Goal: Task Accomplishment & Management: Complete application form

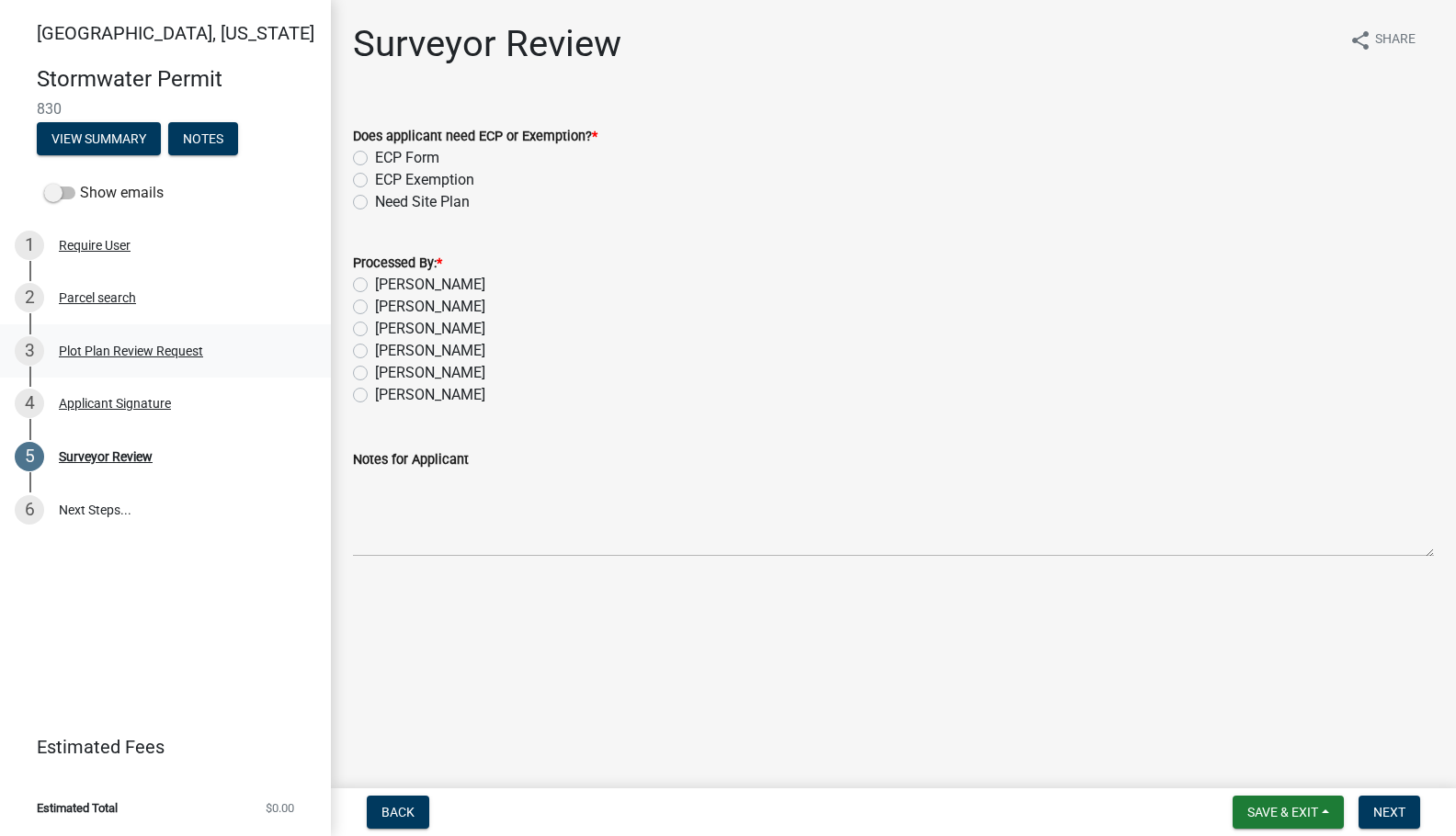
click at [120, 348] on div "Plot Plan Review Request" at bounding box center [131, 351] width 145 height 13
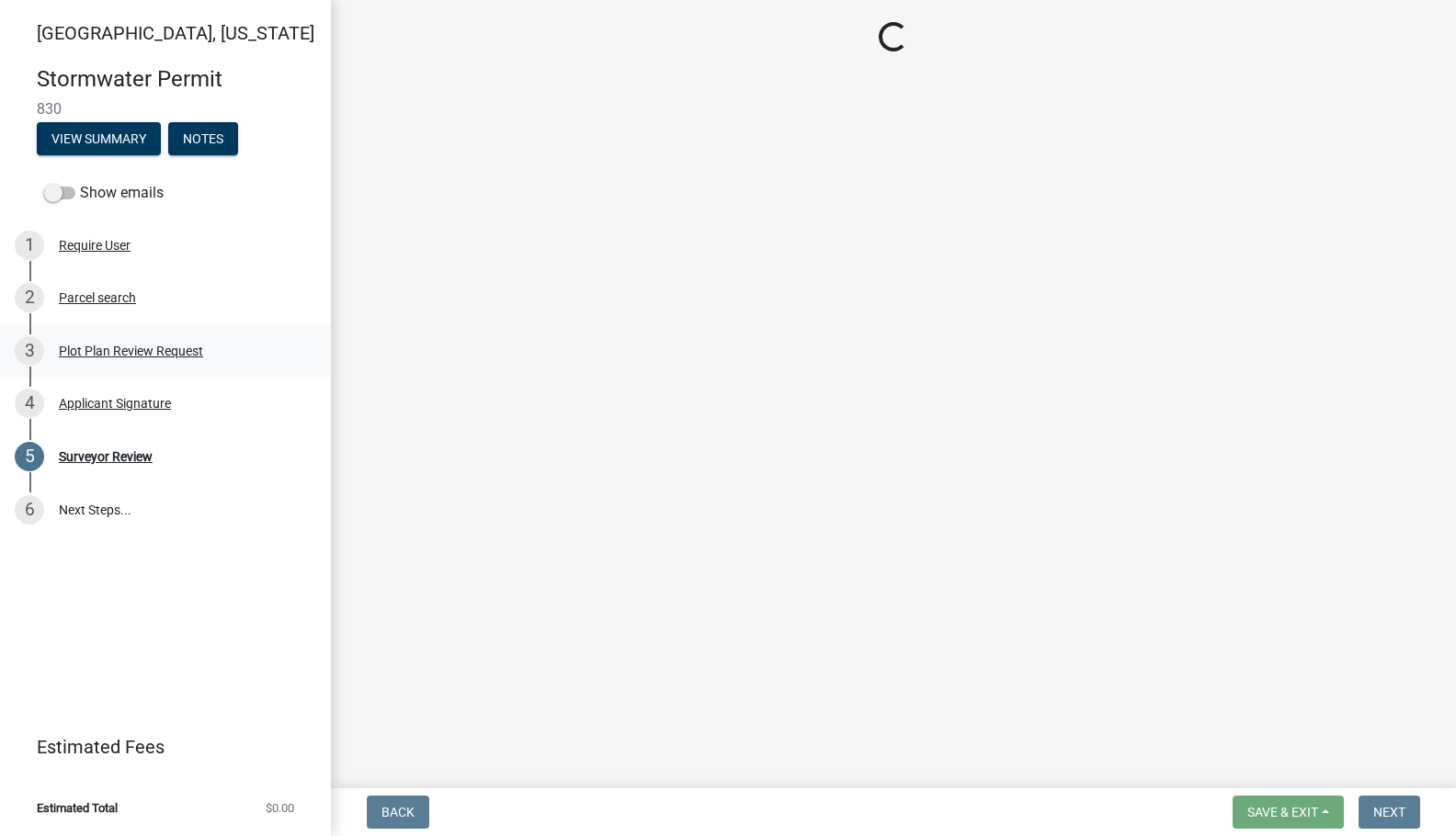
select select "b583a170-26d7-469b-a390-0aed4d149ee1"
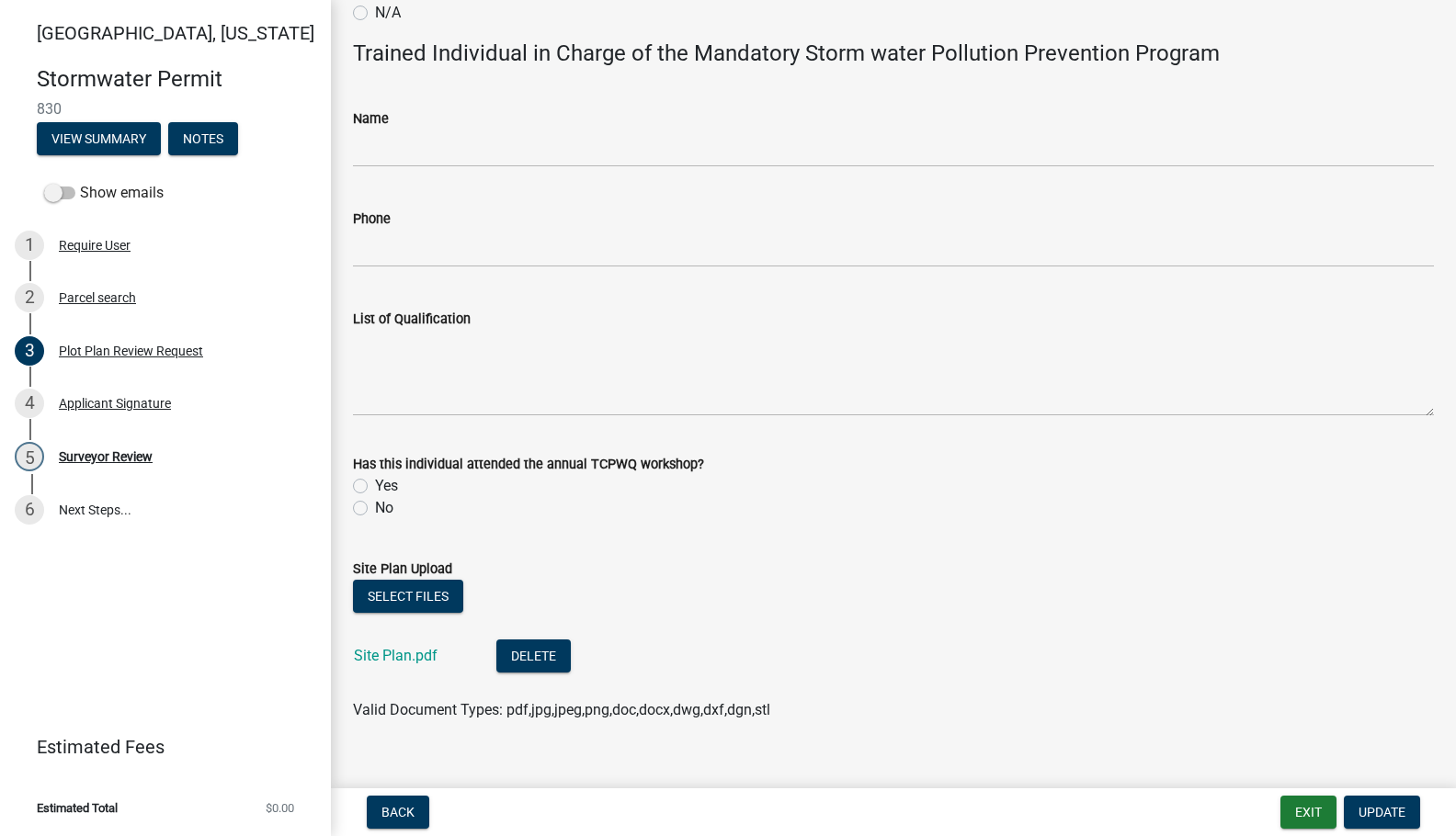
scroll to position [1043, 0]
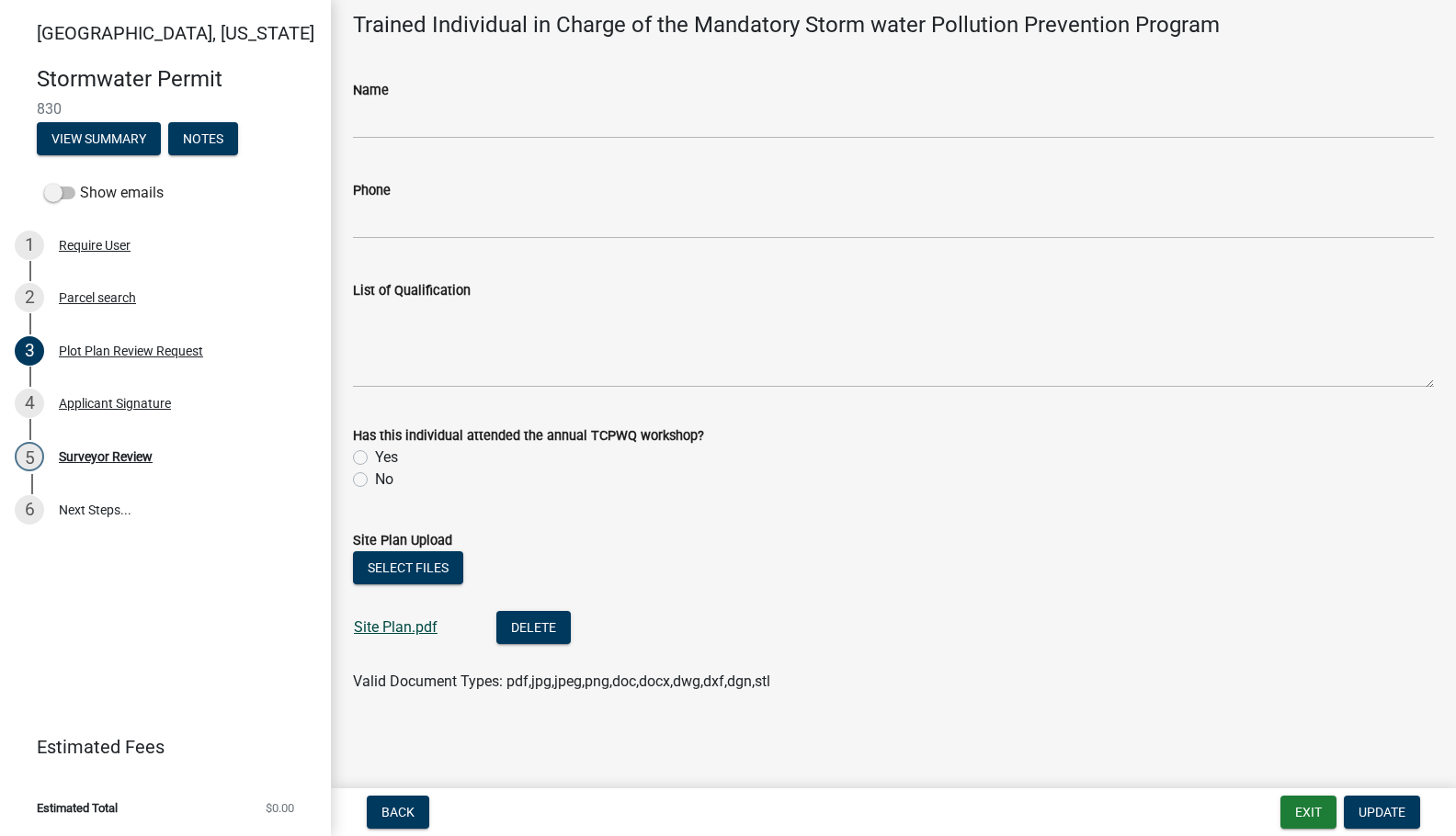
click at [403, 627] on link "Site Plan.pdf" at bounding box center [396, 627] width 84 height 18
click at [115, 448] on div "5 Surveyor Review" at bounding box center [158, 457] width 287 height 30
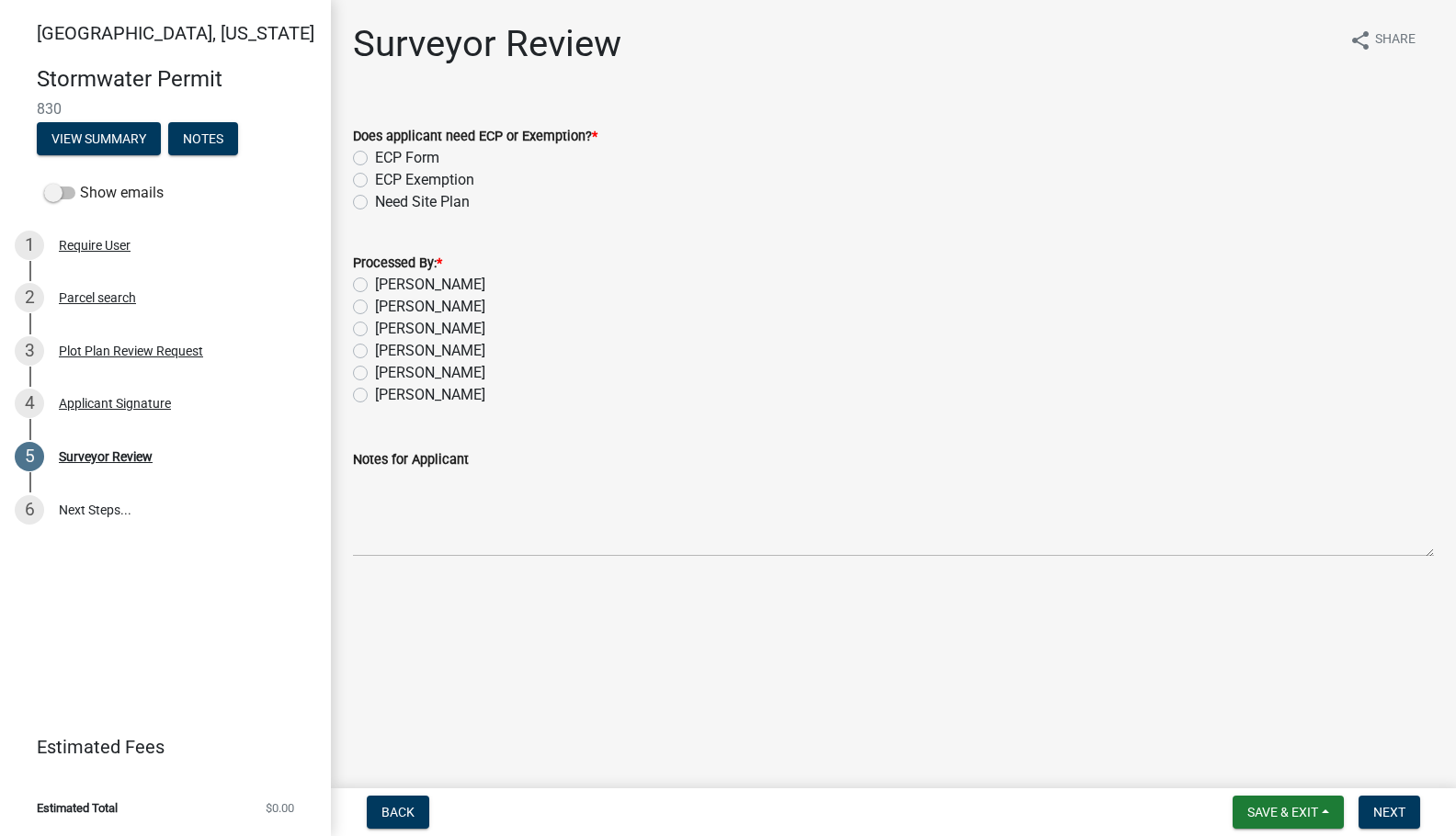
click at [413, 160] on label "ECP Form" at bounding box center [407, 159] width 64 height 22
click at [387, 159] on input "ECP Form" at bounding box center [381, 153] width 12 height 12
radio input "true"
click at [410, 287] on label "[PERSON_NAME]" at bounding box center [430, 285] width 110 height 22
click at [387, 286] on input "[PERSON_NAME]" at bounding box center [381, 279] width 12 height 12
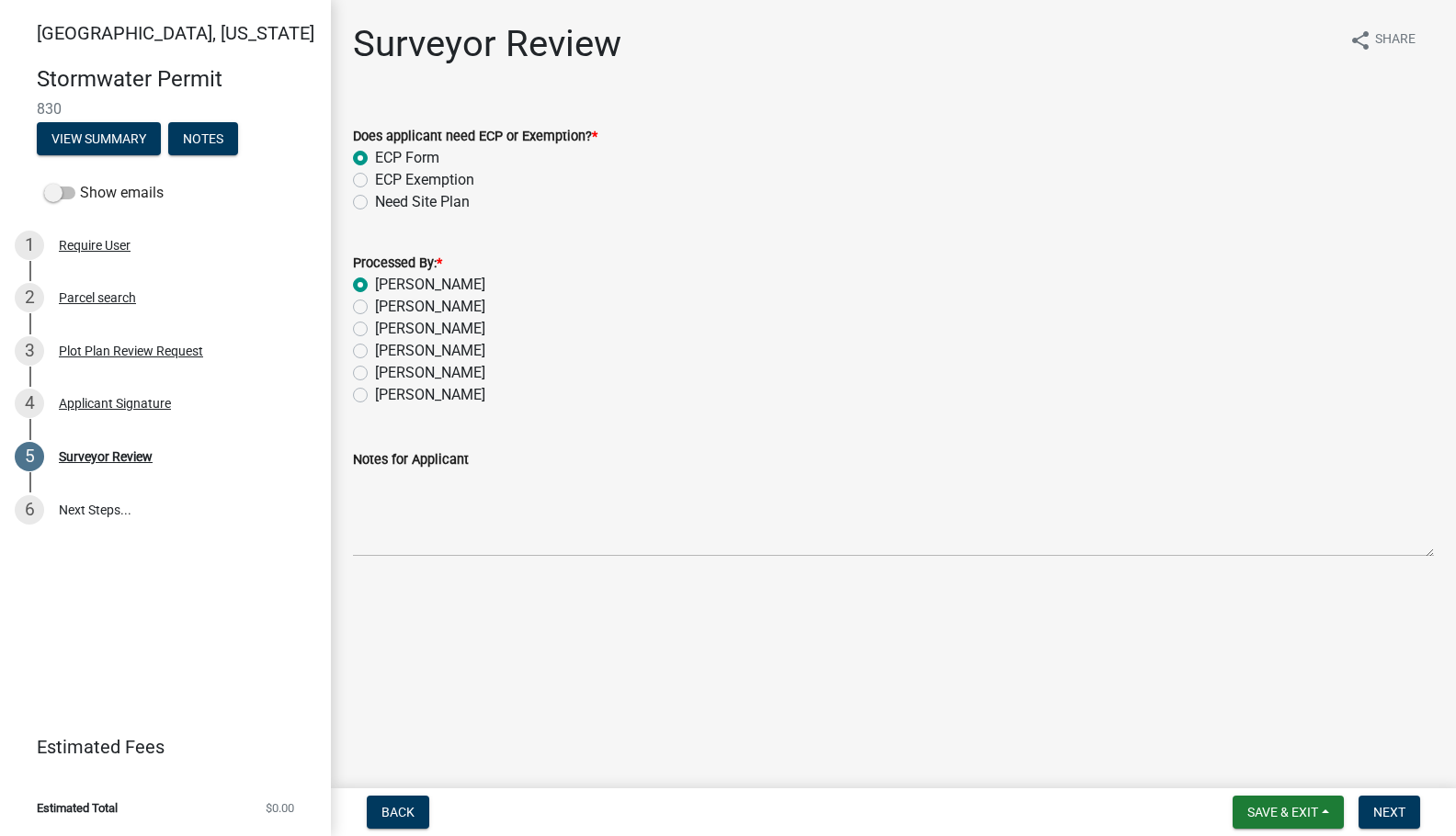
radio input "true"
click at [406, 515] on textarea "Notes for Applicant" at bounding box center [893, 513] width 1081 height 87
click at [416, 550] on textarea "Notes for Applicant" at bounding box center [893, 513] width 1081 height 87
click at [423, 515] on textarea "Notes for Applicant" at bounding box center [893, 513] width 1081 height 87
paste textarea "Install erosion control measures as shown on site plan. Keep streets clear of s…"
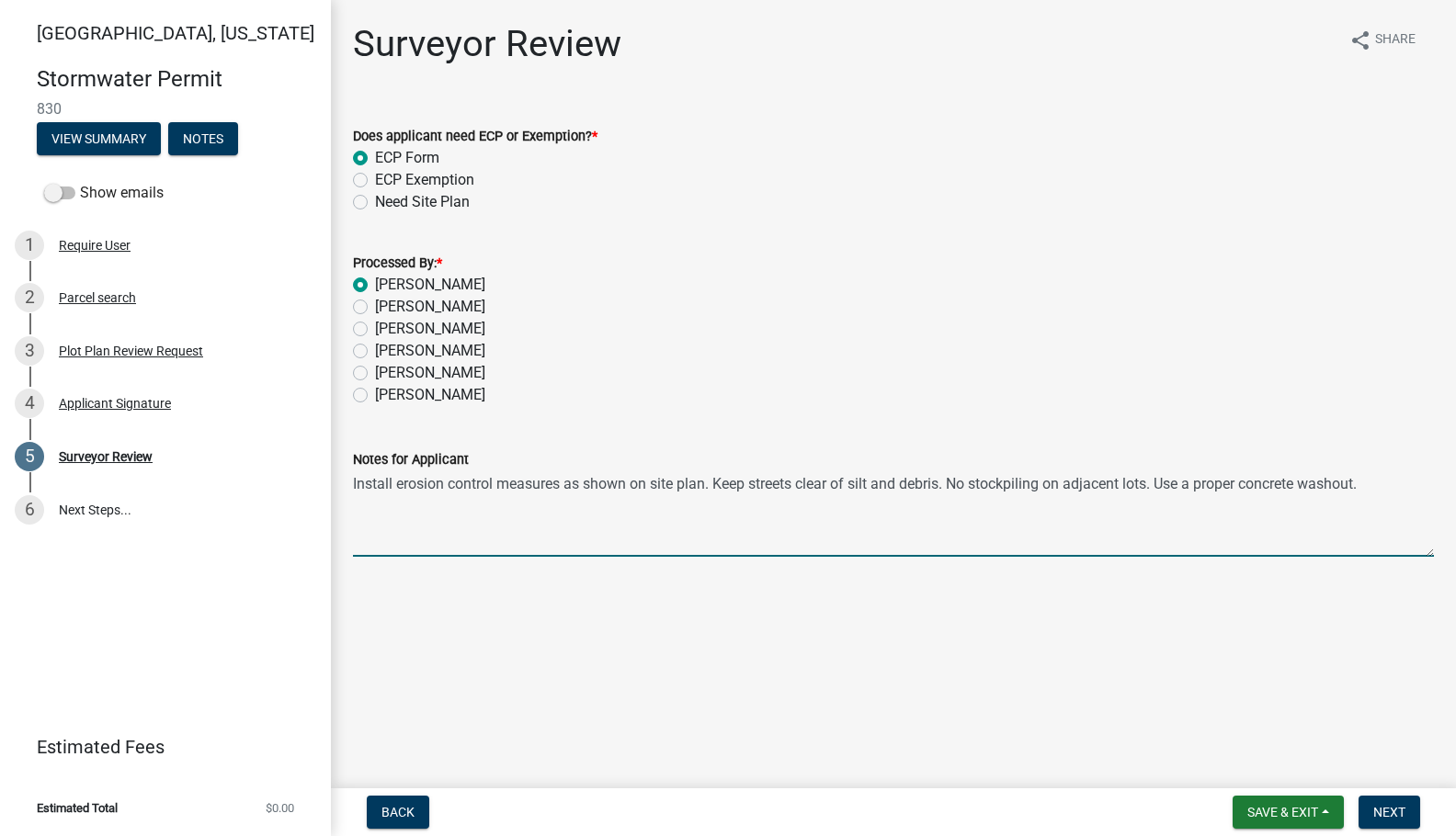
type textarea "Install erosion control measures as shown on site plan. Keep streets clear of s…"
drag, startPoint x: 1376, startPoint y: 483, endPoint x: 323, endPoint y: 477, distance: 1053.0
click at [323, 477] on div "[GEOGRAPHIC_DATA], [US_STATE] Stormwater Permit 830 View Summary Notes Show ema…" at bounding box center [728, 418] width 1456 height 836
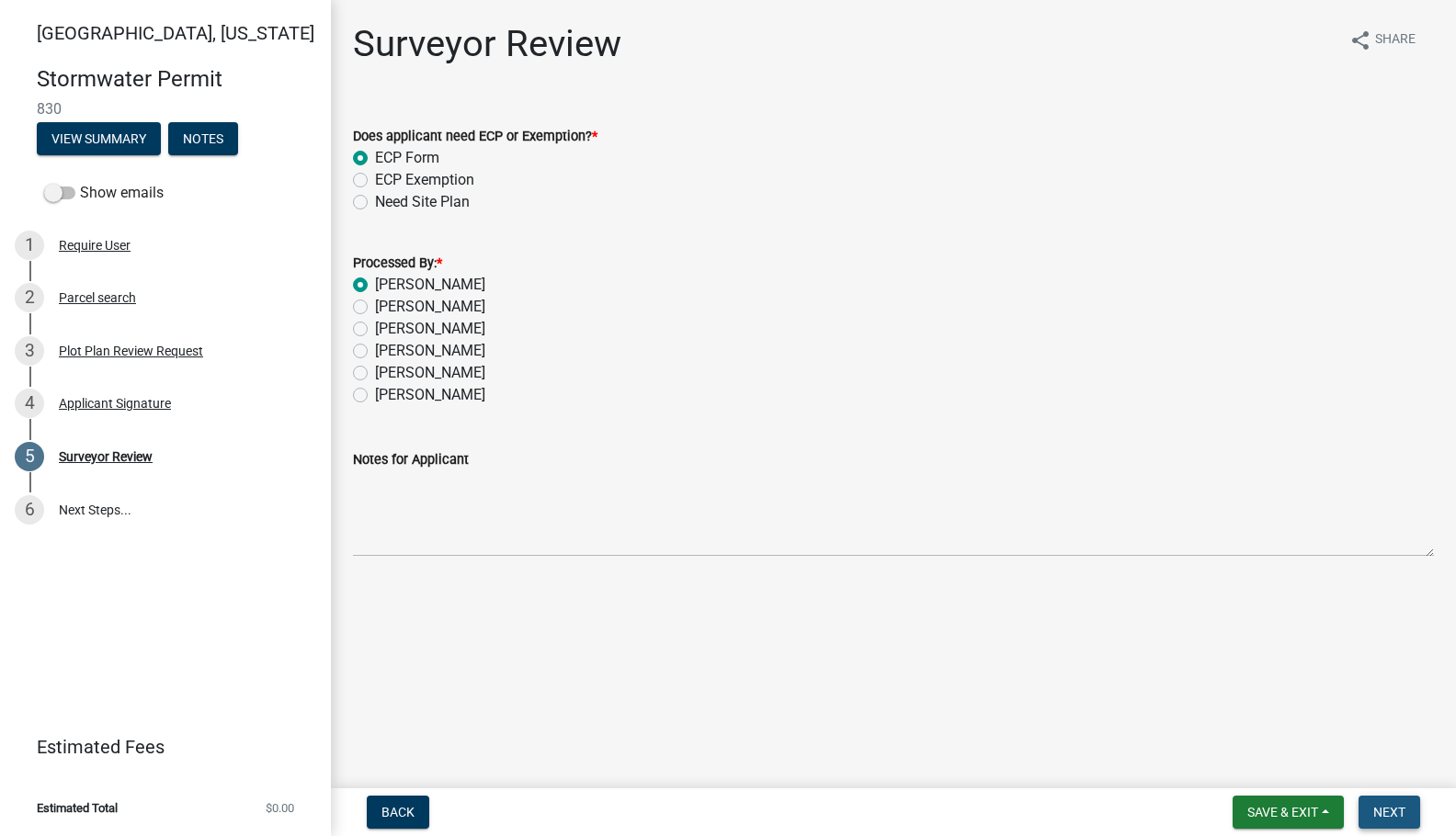
click at [1390, 807] on span "Next" at bounding box center [1389, 813] width 32 height 15
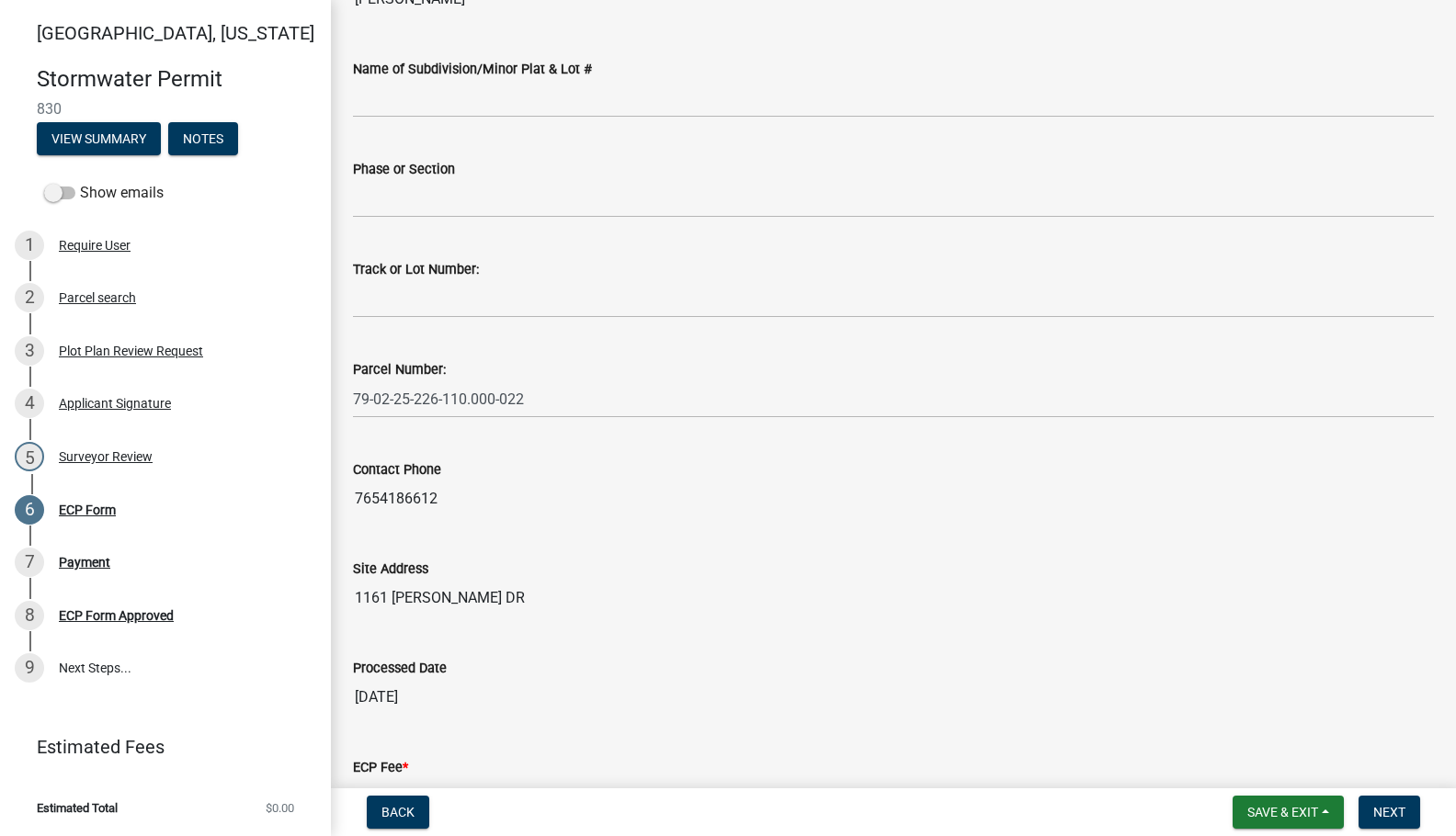
scroll to position [441, 0]
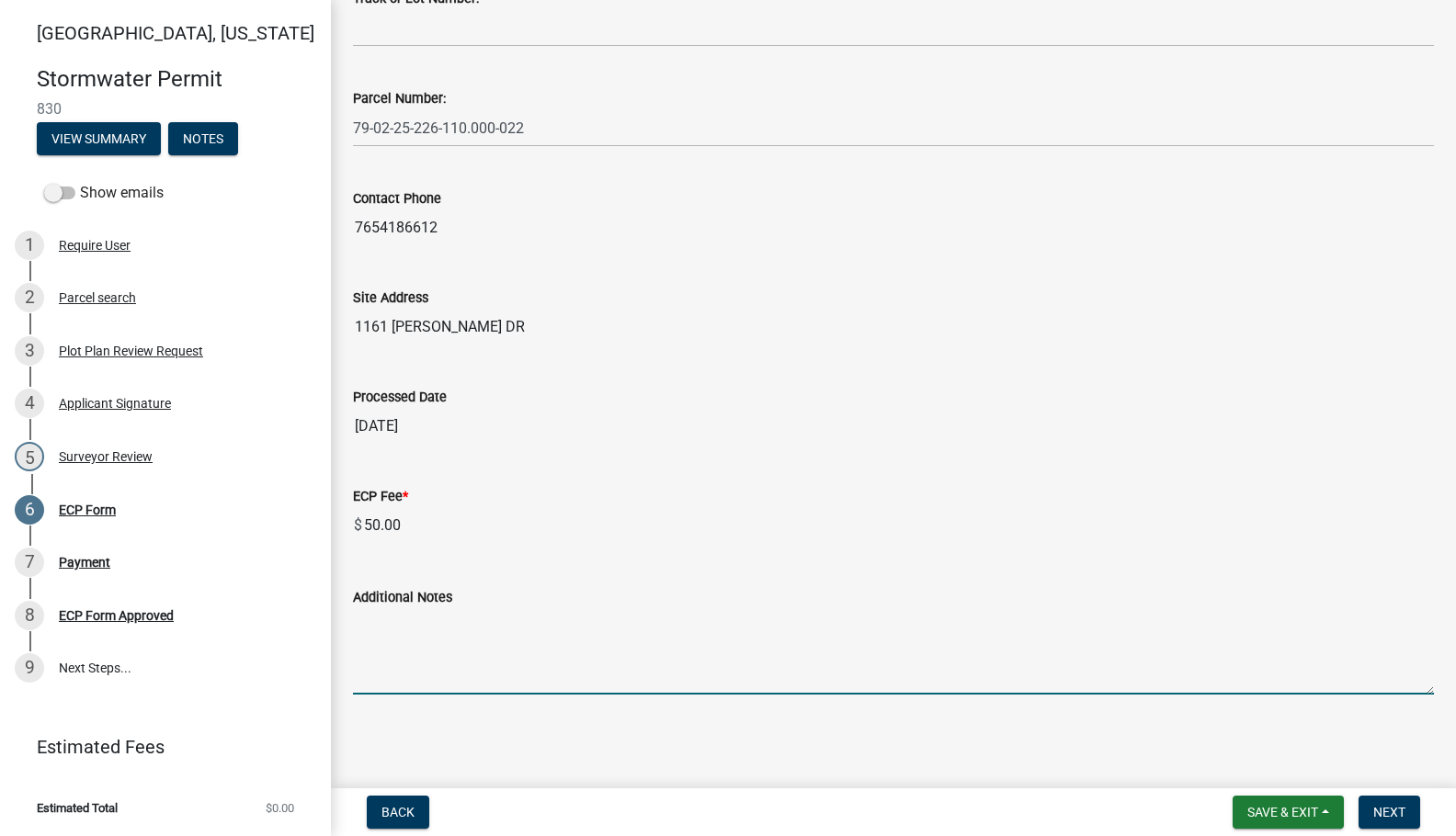
click at [466, 662] on textarea "Additional Notes" at bounding box center [893, 651] width 1081 height 87
paste textarea "Install erosion control measures as shown on site plan. Keep streets clear of s…"
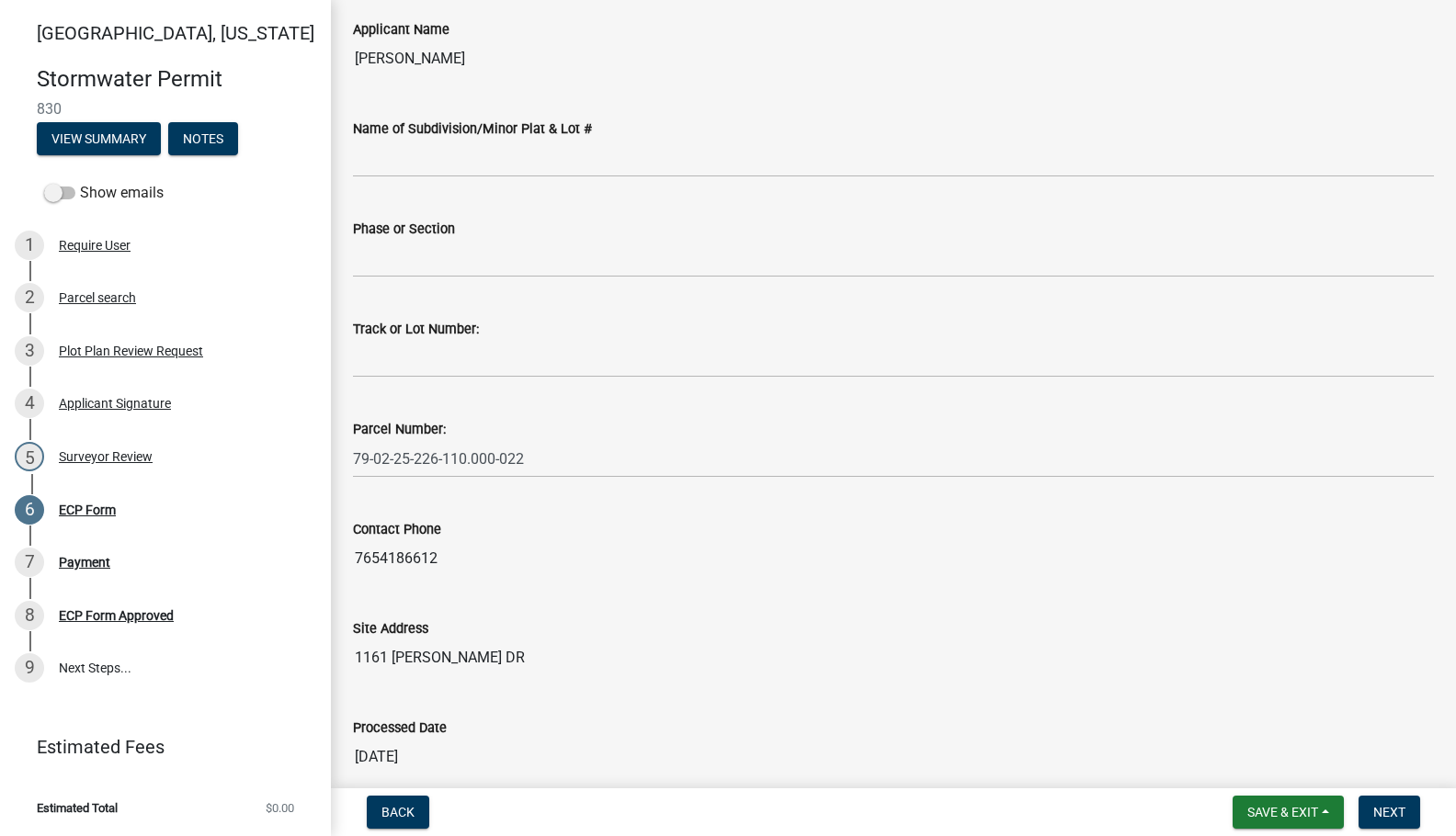
scroll to position [0, 0]
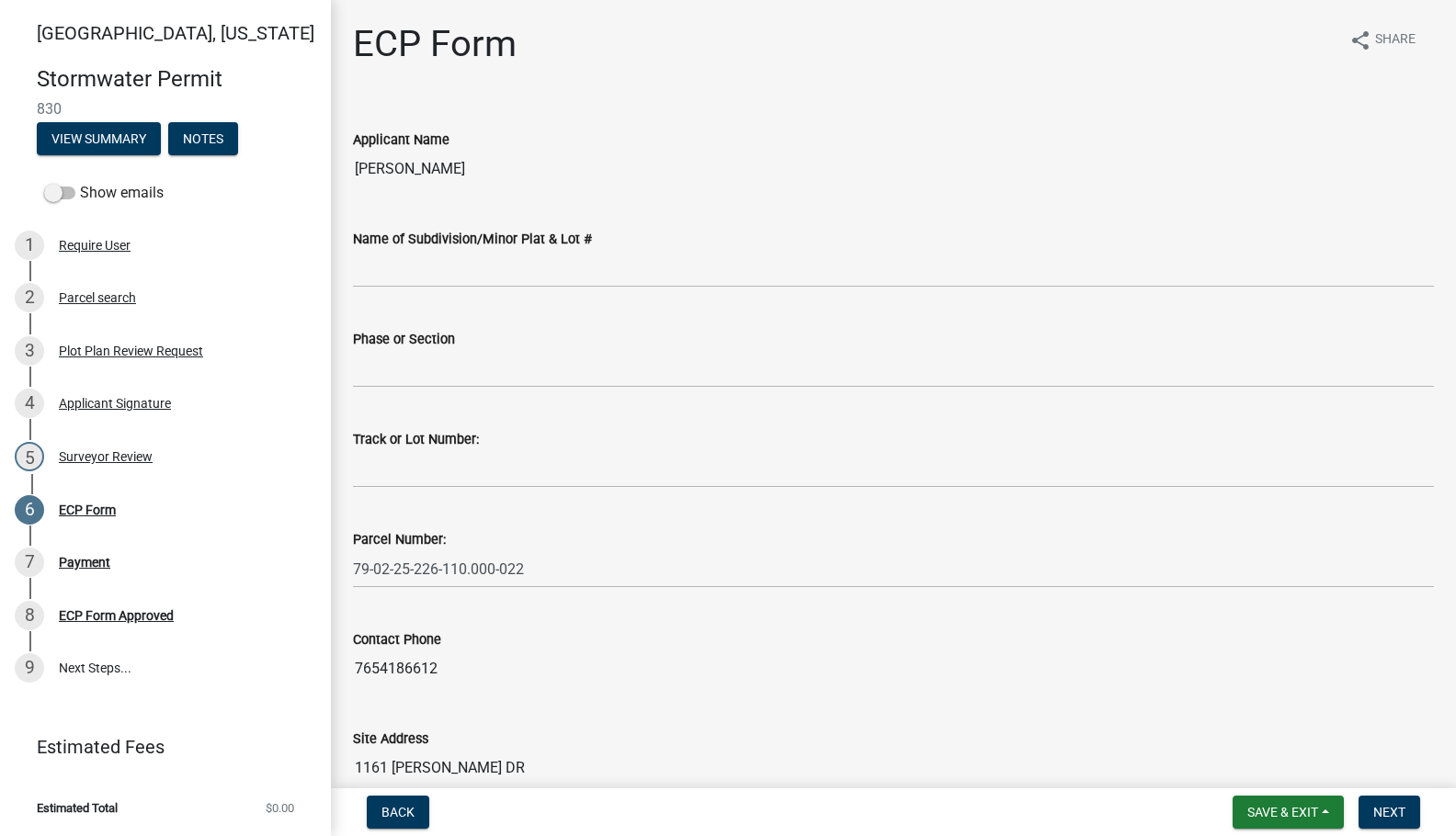
type textarea "Install erosion control measures as shown on site plan. Keep streets clear of s…"
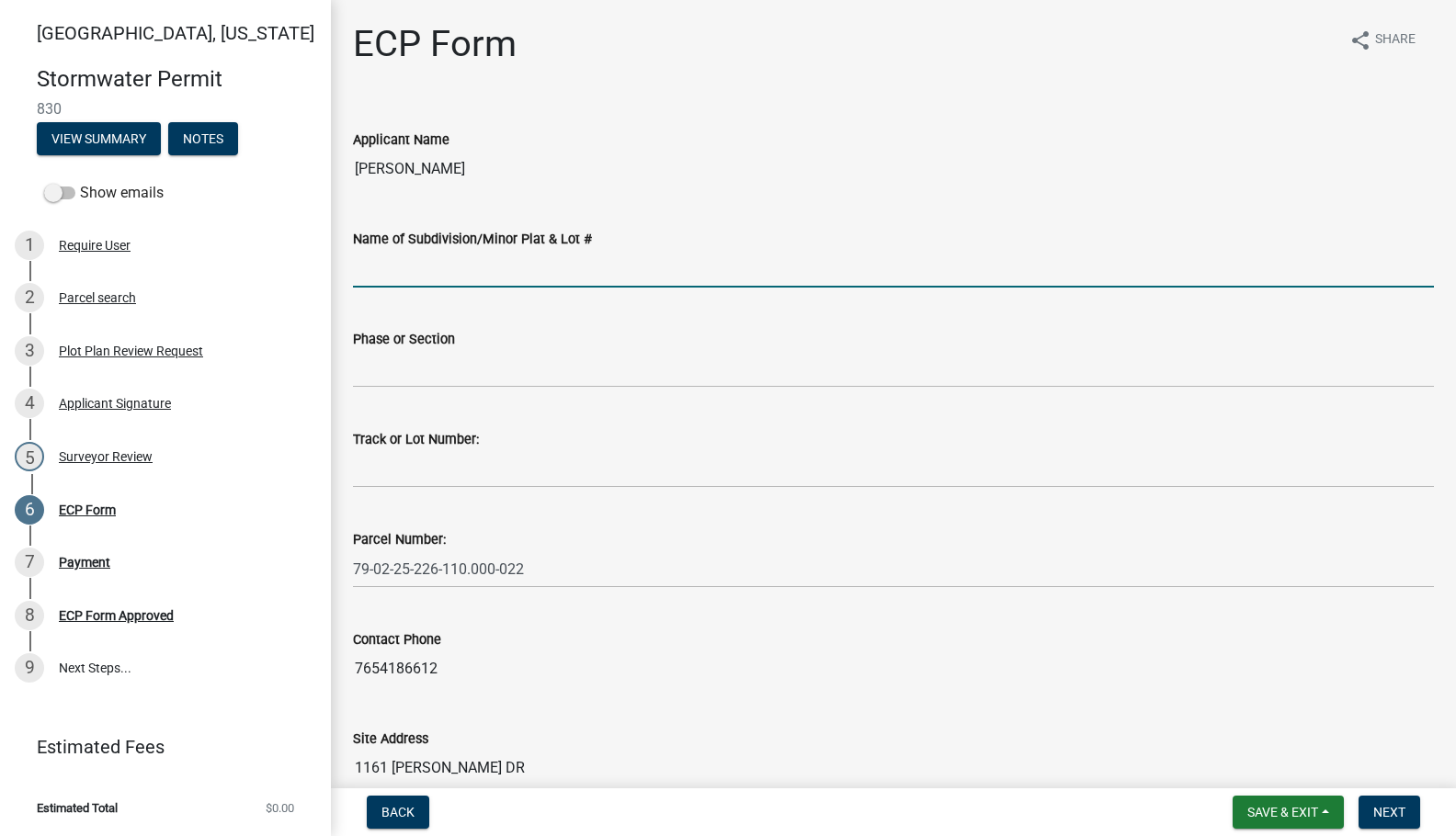
click at [447, 268] on input "Name of Subdivision/Minor Plat & Lot #" at bounding box center [893, 269] width 1081 height 37
type input "Timberbrook [PERSON_NAME]"
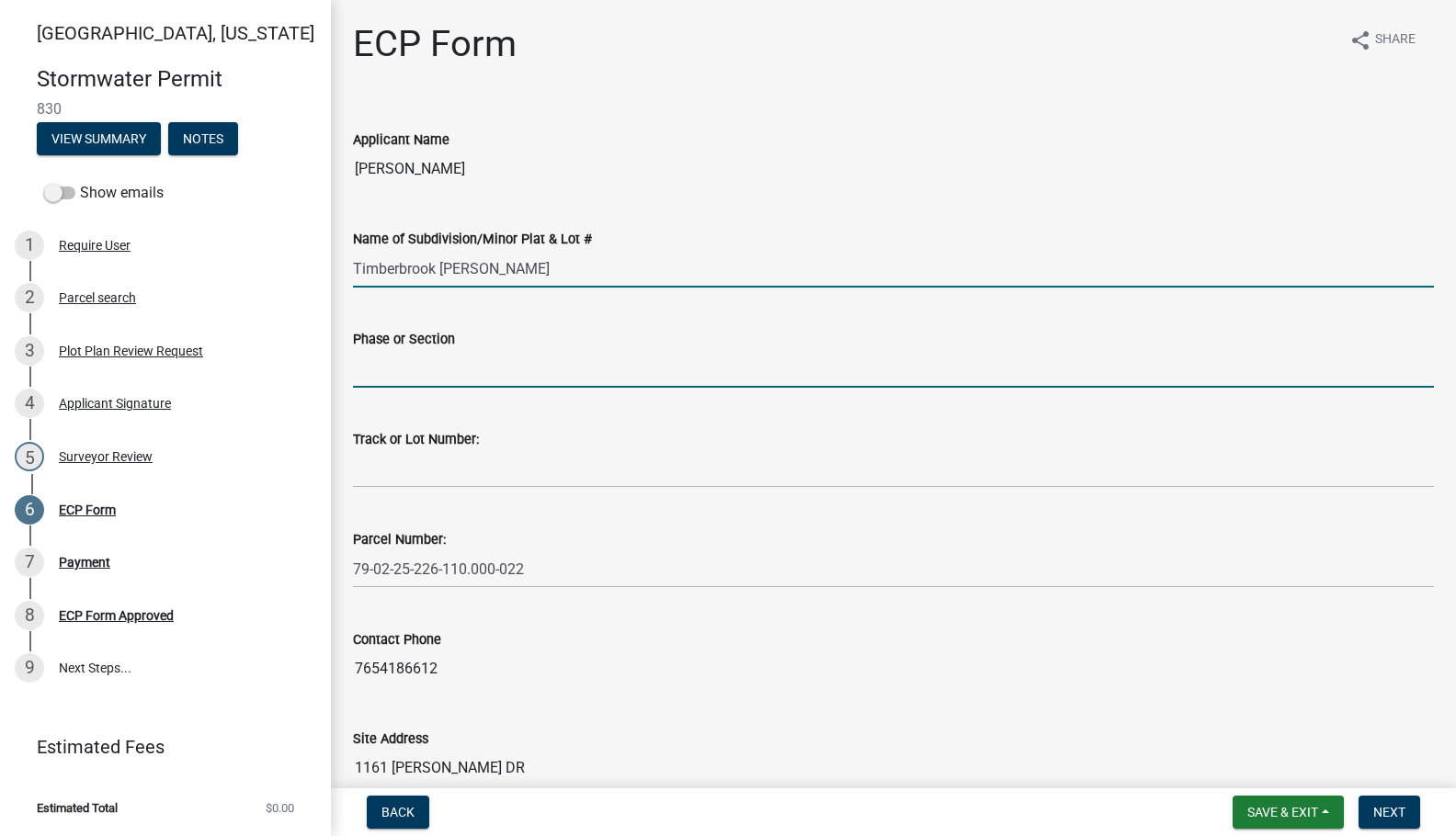
click at [413, 369] on input "Phase or Section" at bounding box center [893, 369] width 1081 height 37
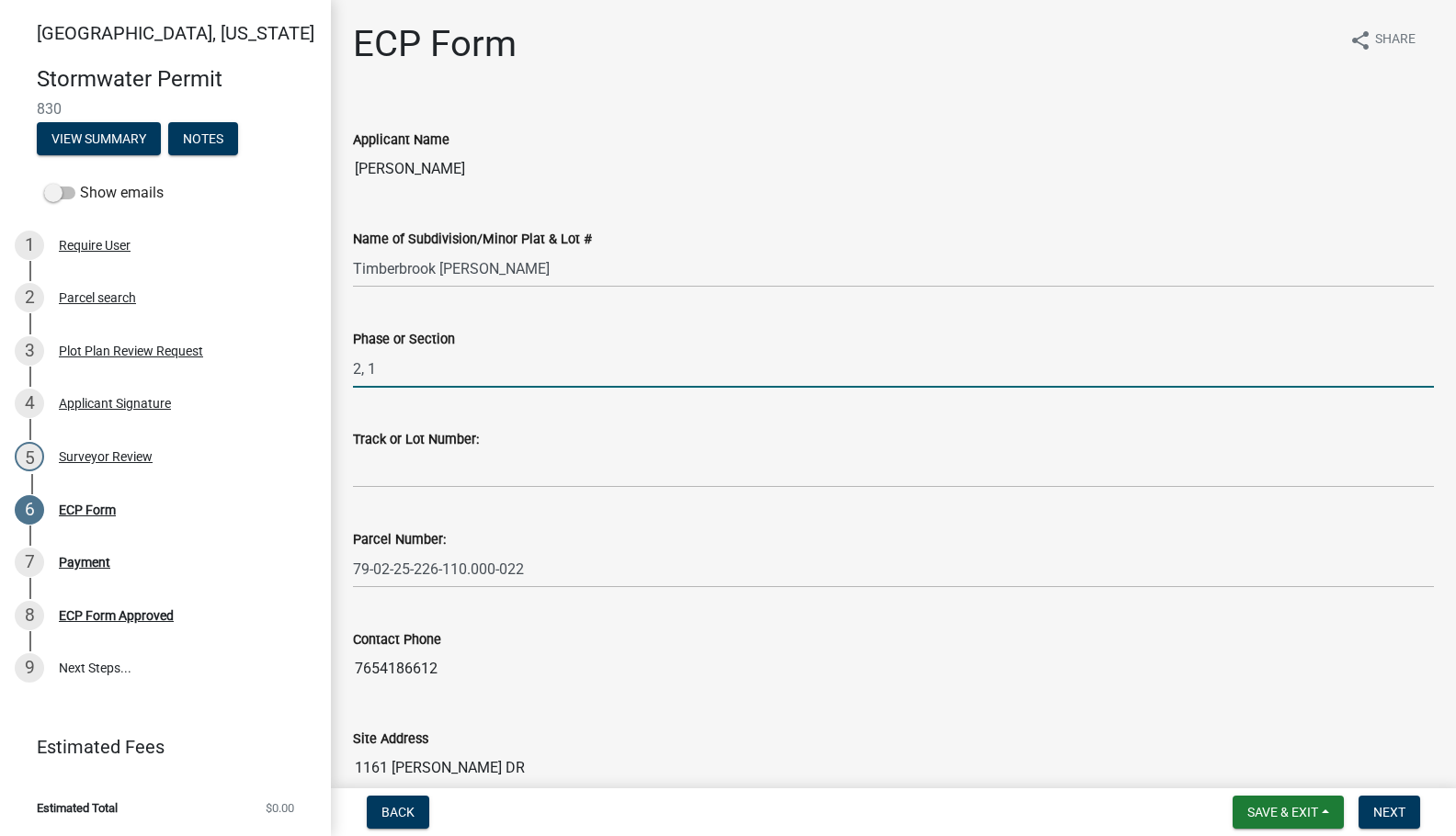
type input "2, 1"
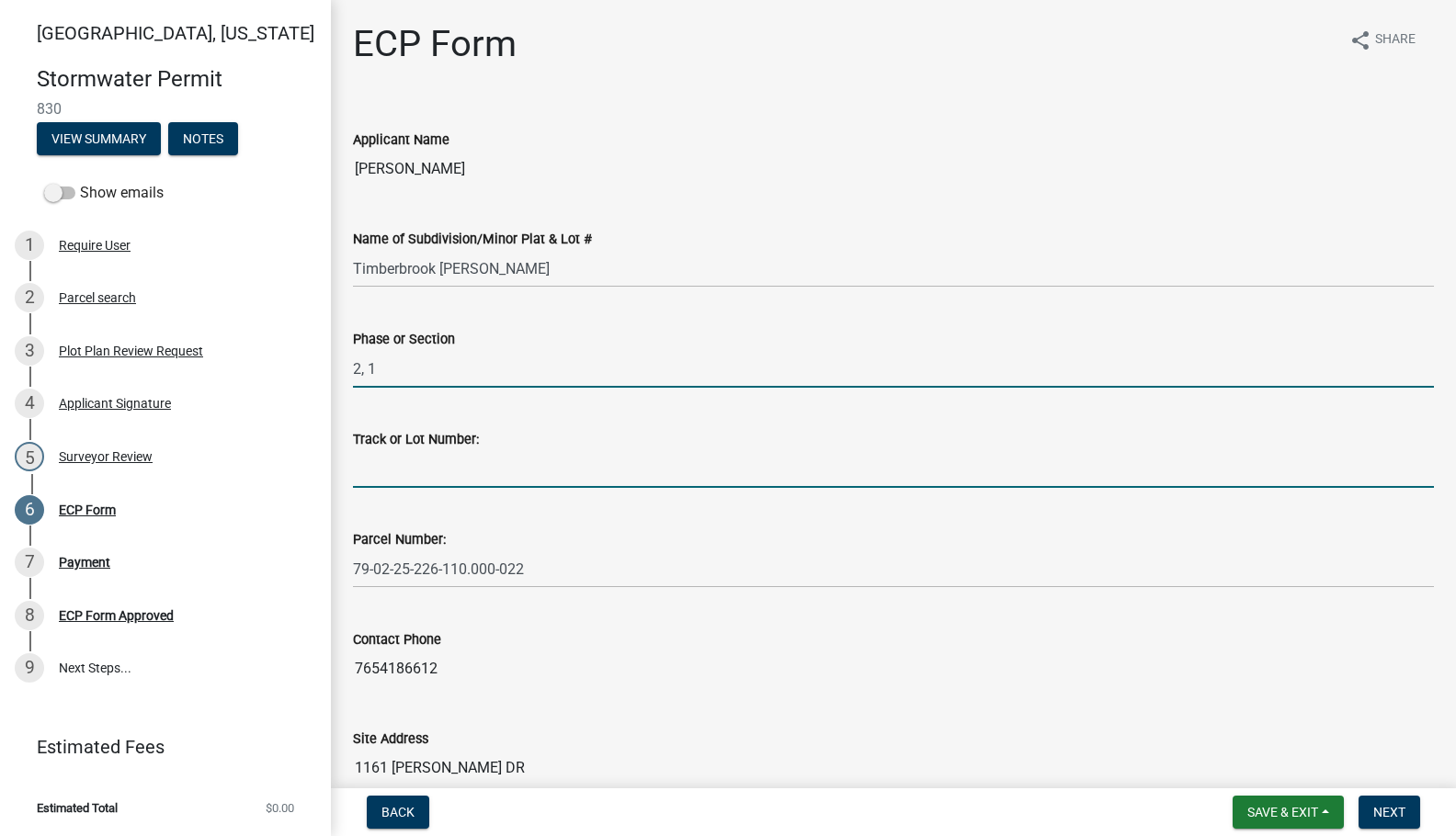
click at [424, 467] on input "Track or Lot Number:" at bounding box center [893, 469] width 1081 height 37
type input "47"
click at [407, 368] on input "2, 1" at bounding box center [893, 369] width 1081 height 37
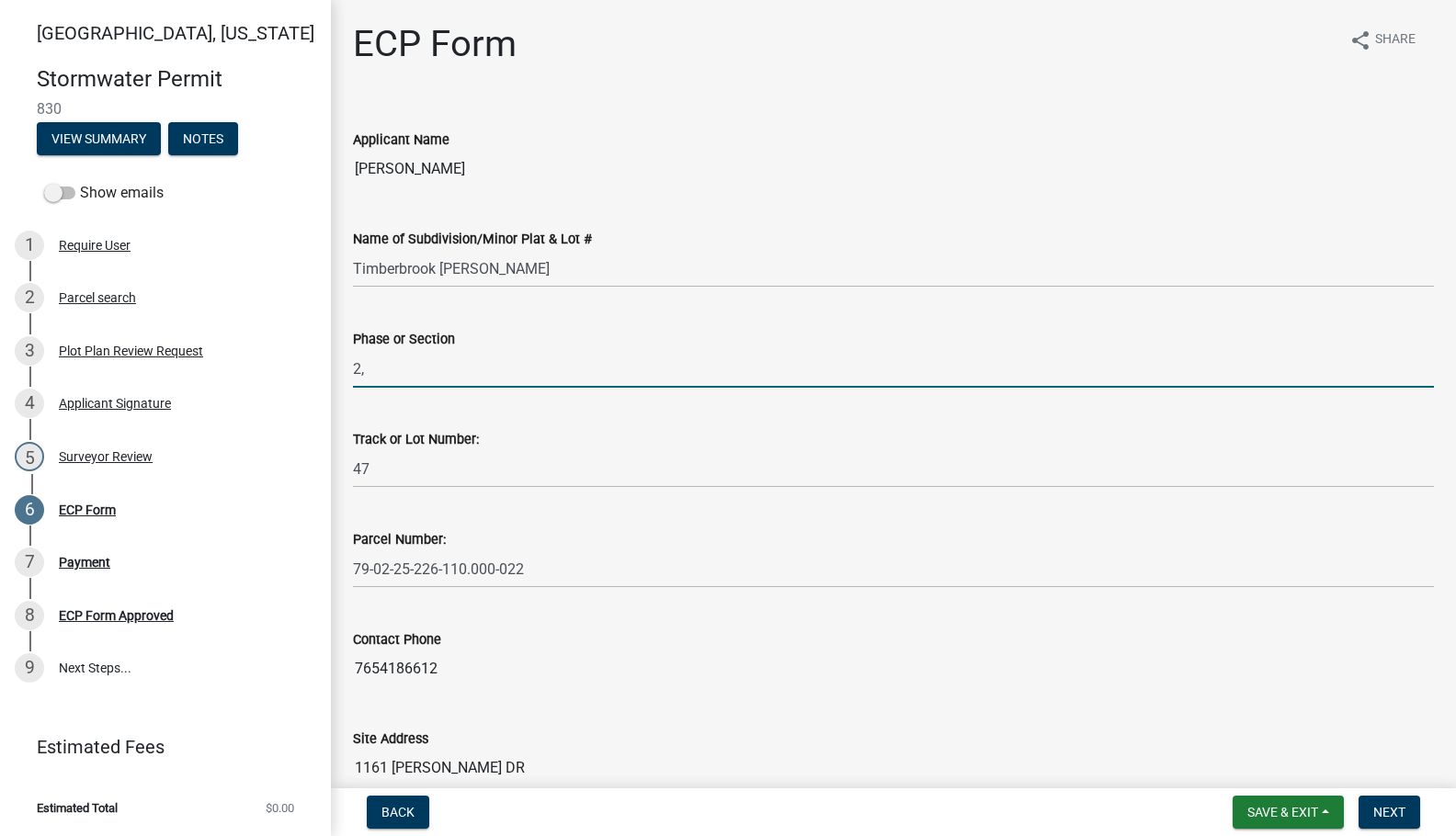
type input "2"
type input "1, 2"
click at [1398, 815] on span "Next" at bounding box center [1389, 813] width 32 height 15
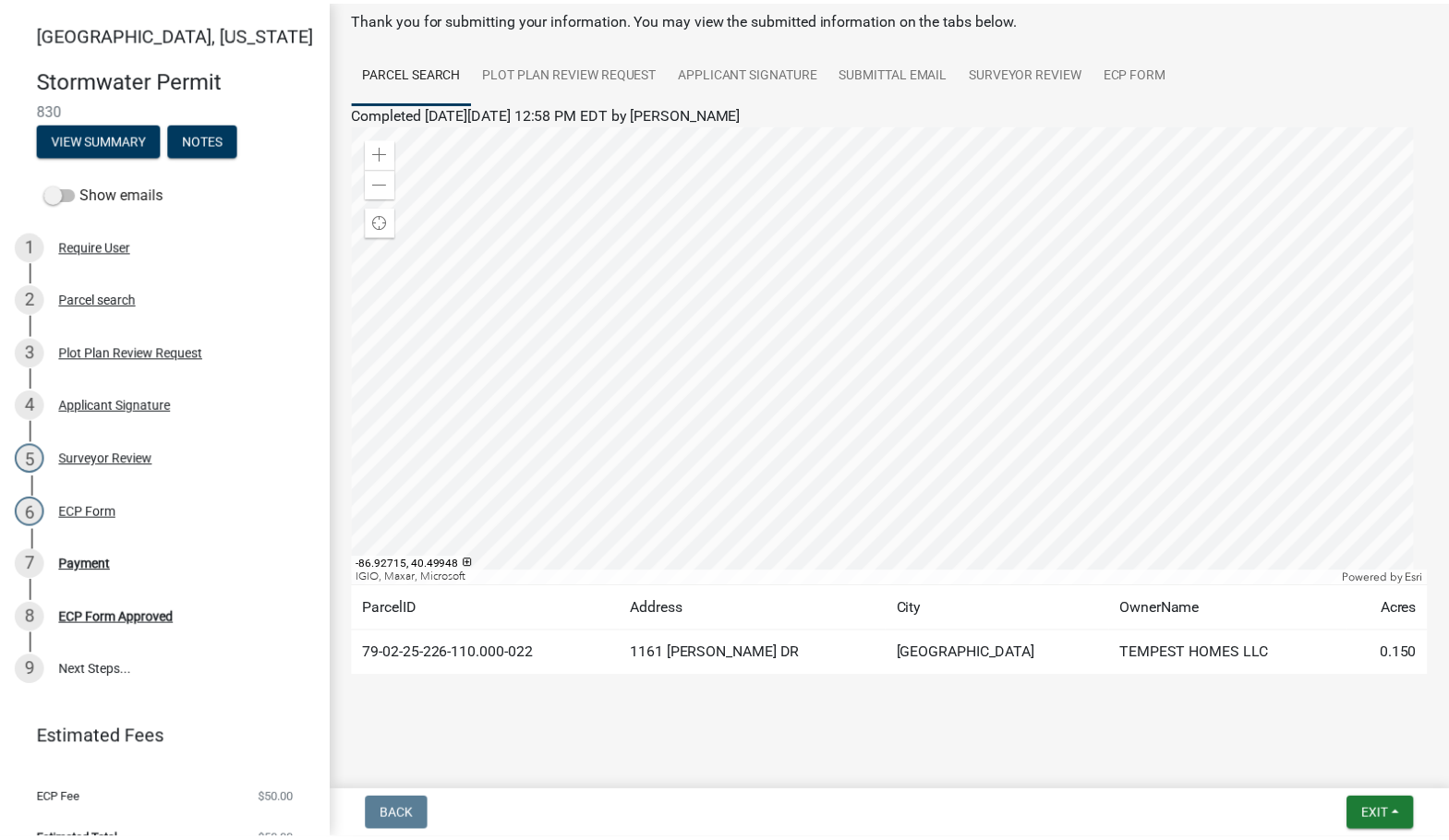
scroll to position [97, 0]
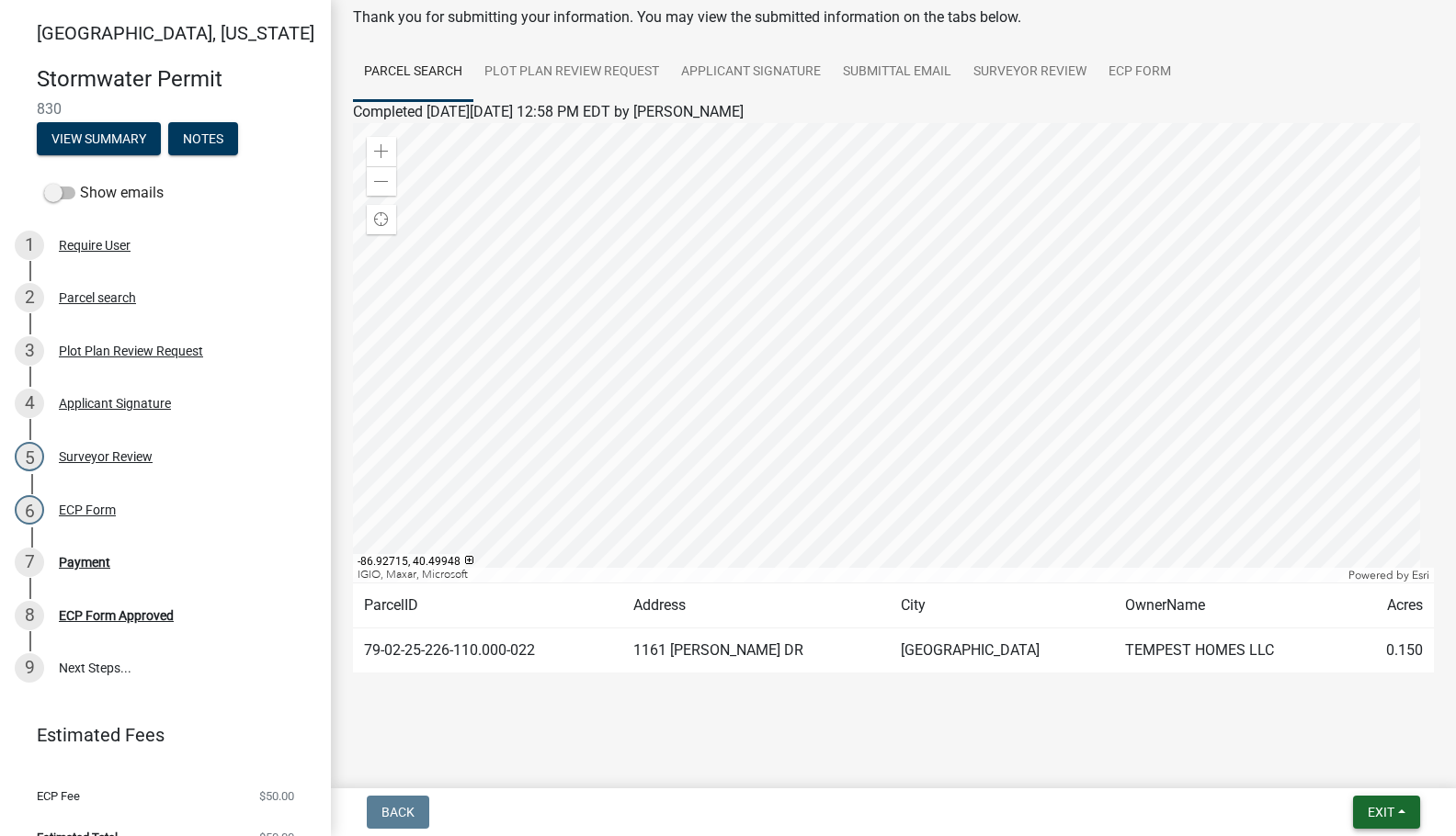
click at [1400, 811] on button "Exit" at bounding box center [1387, 812] width 67 height 33
click at [1363, 772] on button "Save & Exit" at bounding box center [1347, 764] width 147 height 44
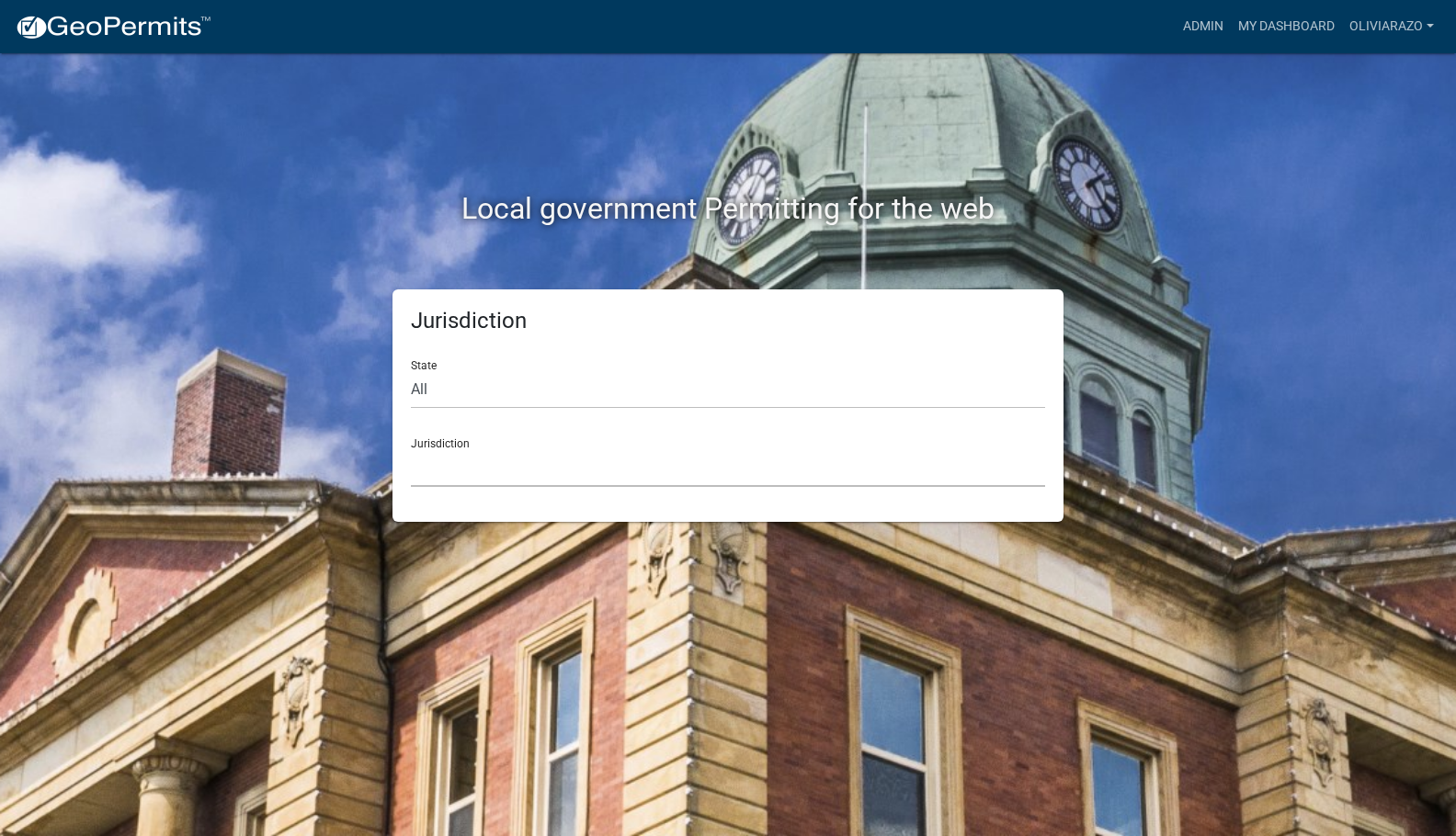
click at [767, 461] on select "[GEOGRAPHIC_DATA], [US_STATE] [GEOGRAPHIC_DATA], [US_STATE][PERSON_NAME][GEOGRA…" at bounding box center [727, 468] width 634 height 37
click at [454, 523] on div "Local government Permitting for the web Jurisdiction State All [US_STATE] [US_S…" at bounding box center [728, 418] width 1456 height 836
click at [488, 474] on select "[GEOGRAPHIC_DATA], [US_STATE] [GEOGRAPHIC_DATA], [US_STATE][PERSON_NAME][GEOGRA…" at bounding box center [727, 468] width 634 height 37
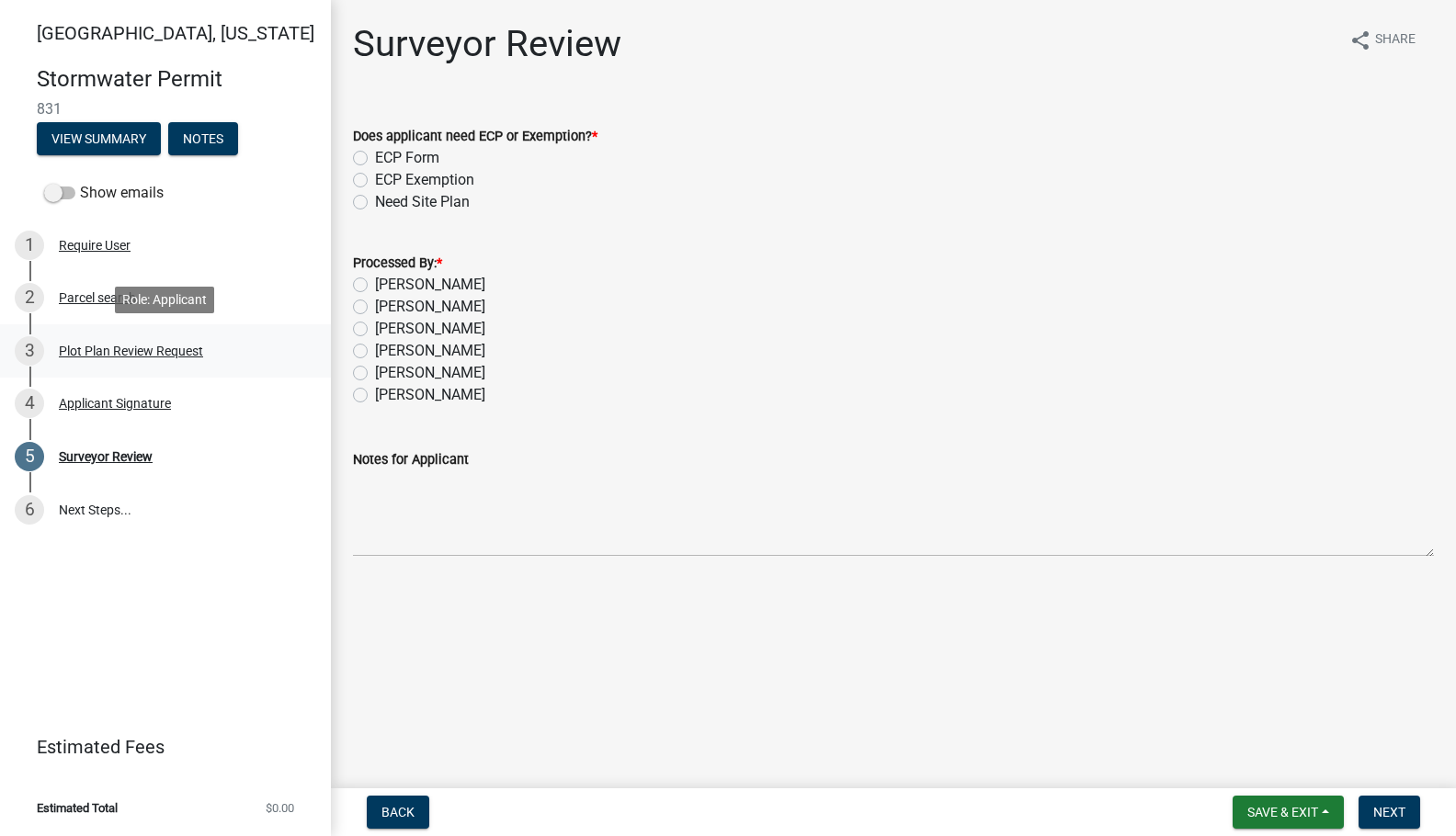
click at [96, 356] on div "Plot Plan Review Request" at bounding box center [131, 351] width 145 height 13
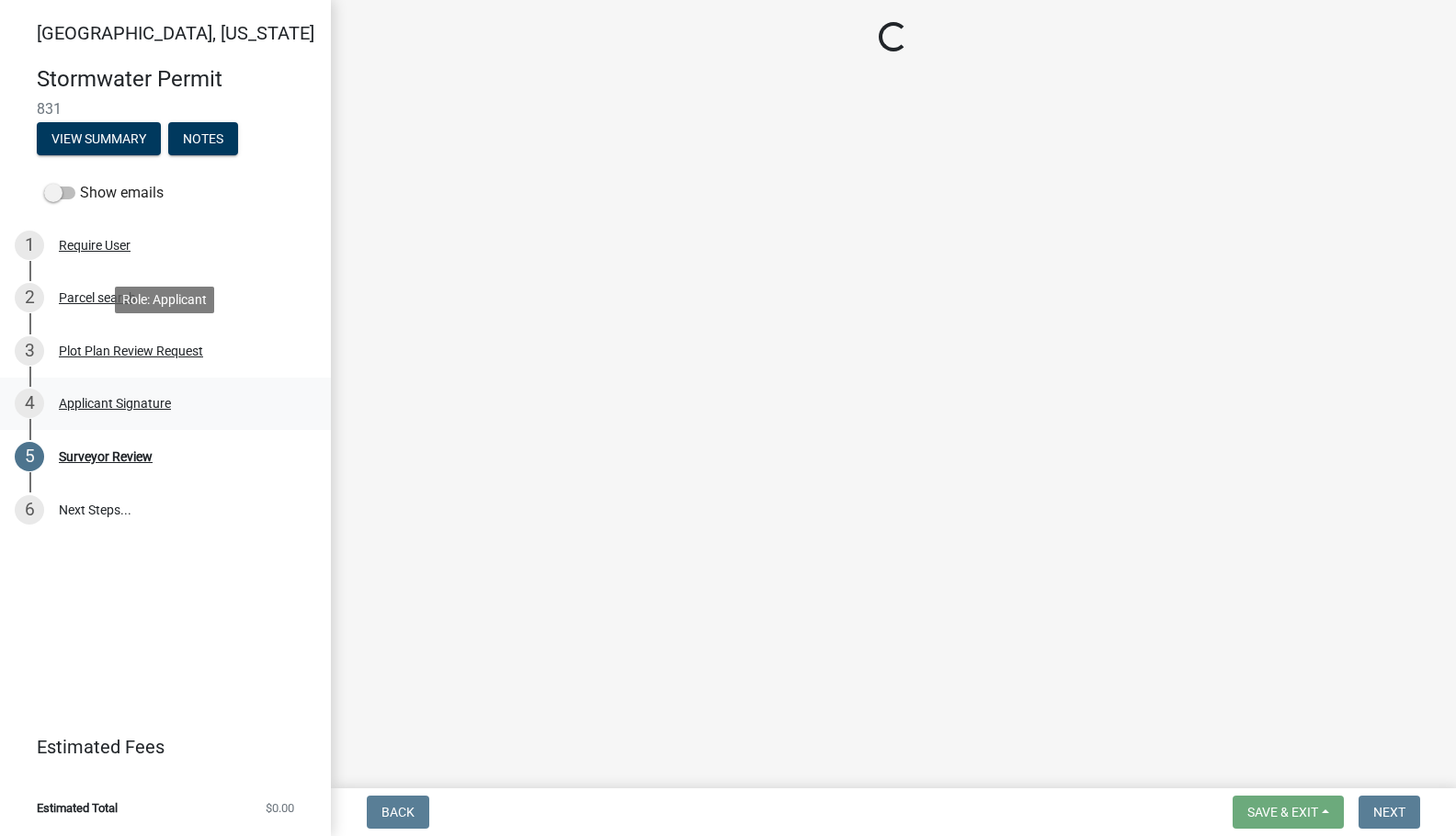
select select "b583a170-26d7-469b-a390-0aed4d149ee1"
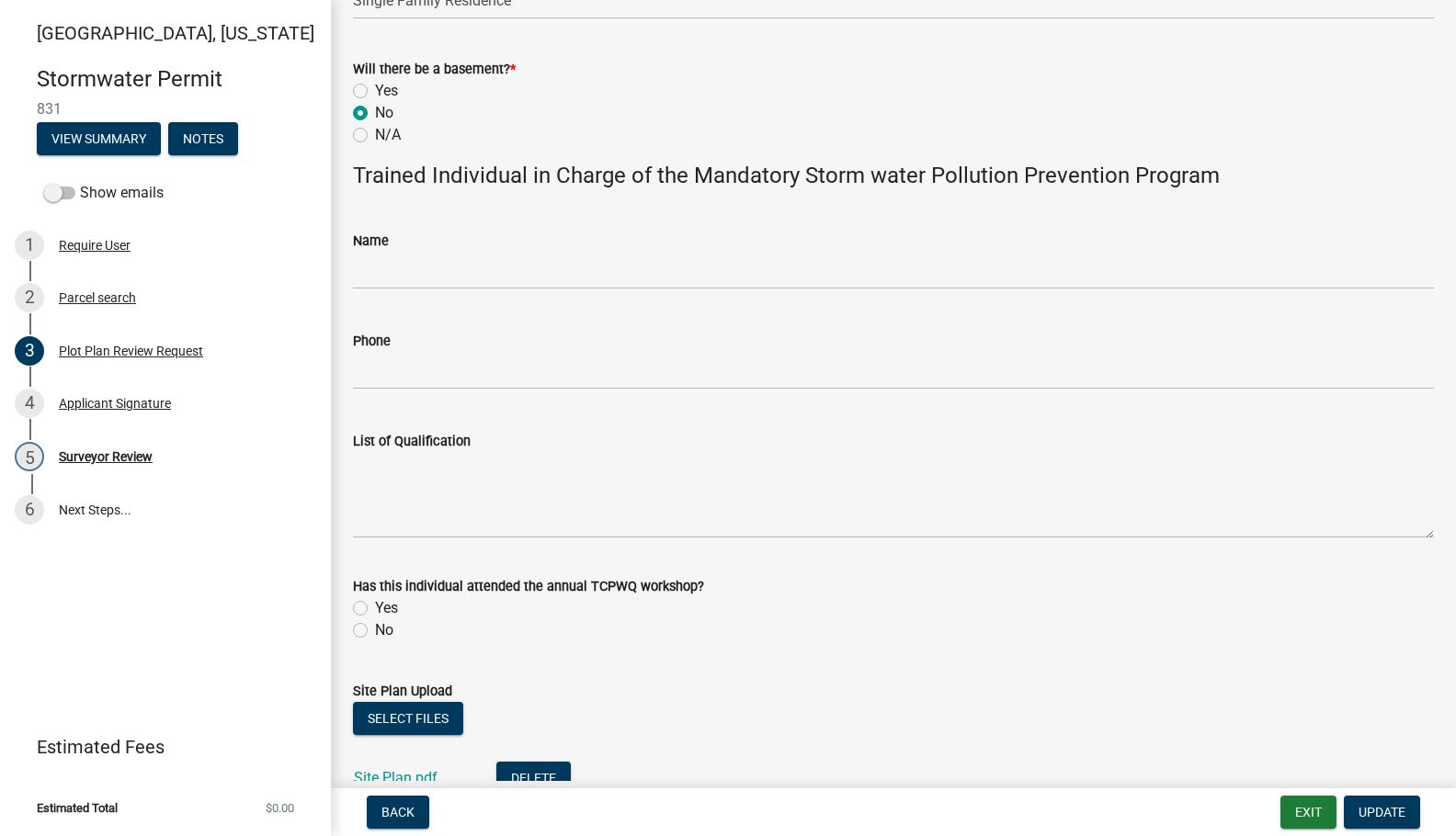
scroll to position [1043, 0]
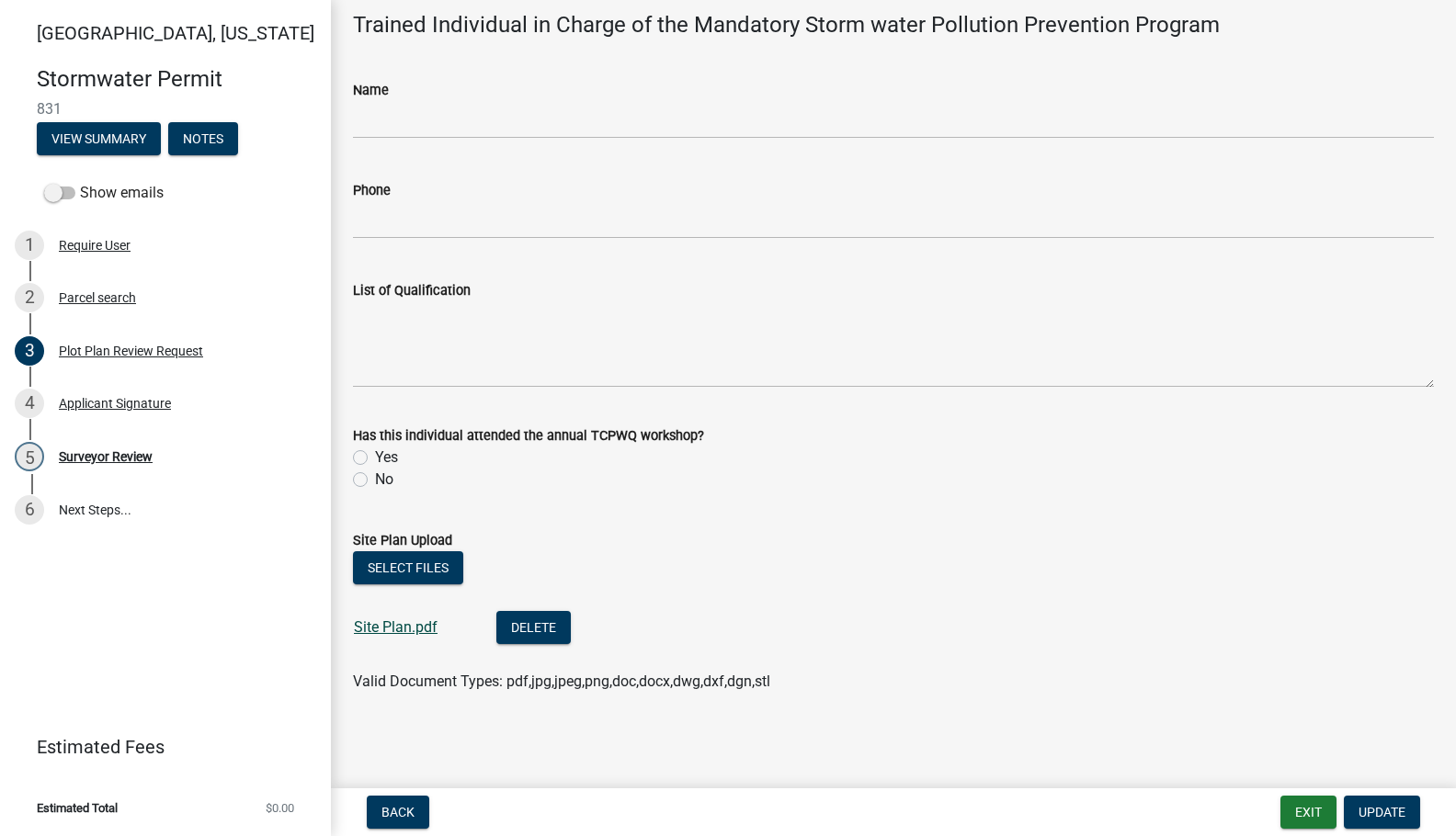
click at [411, 626] on link "Site Plan.pdf" at bounding box center [396, 627] width 84 height 18
click at [97, 457] on div "Surveyor Review" at bounding box center [105, 457] width 93 height 13
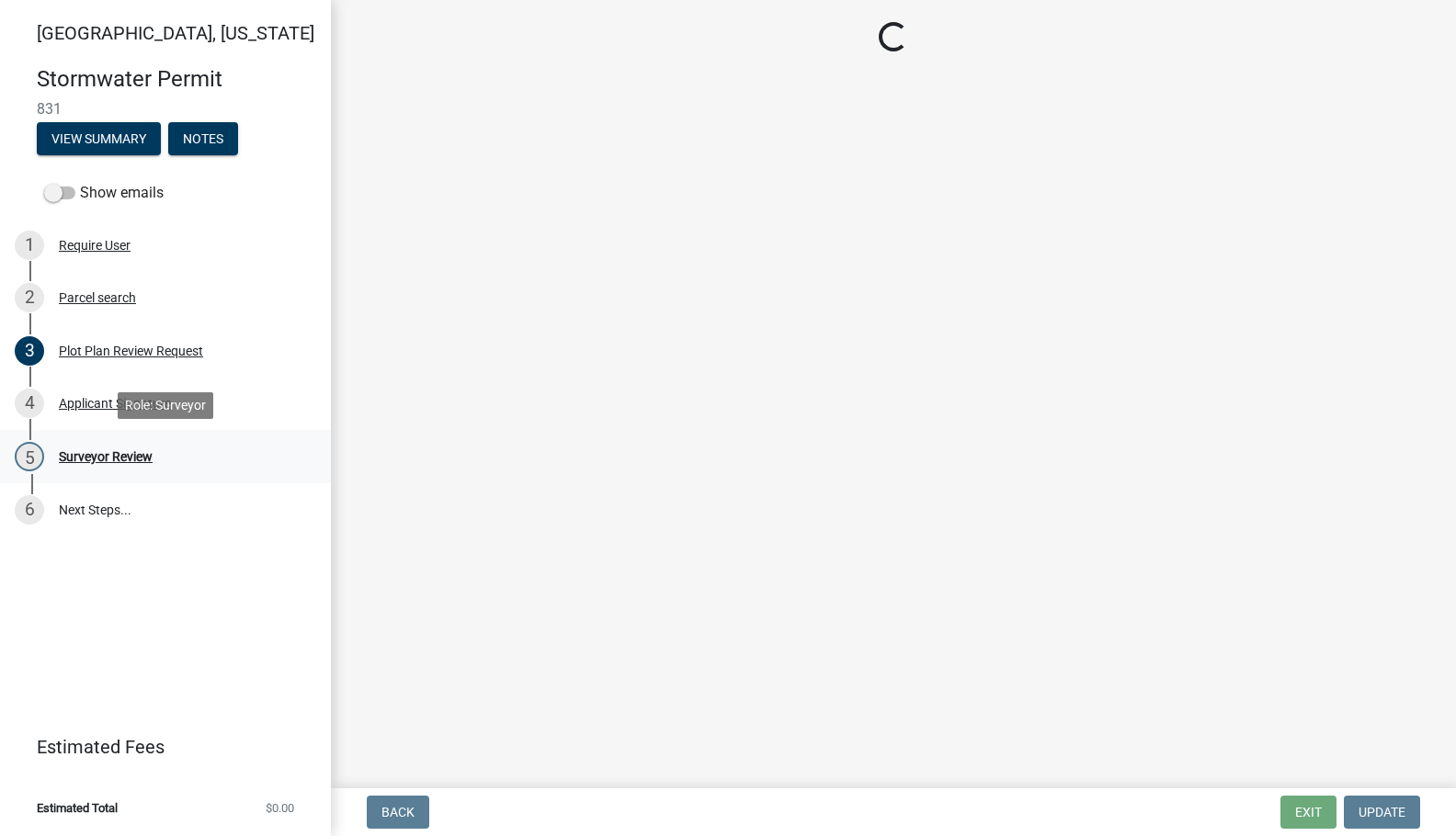
scroll to position [0, 0]
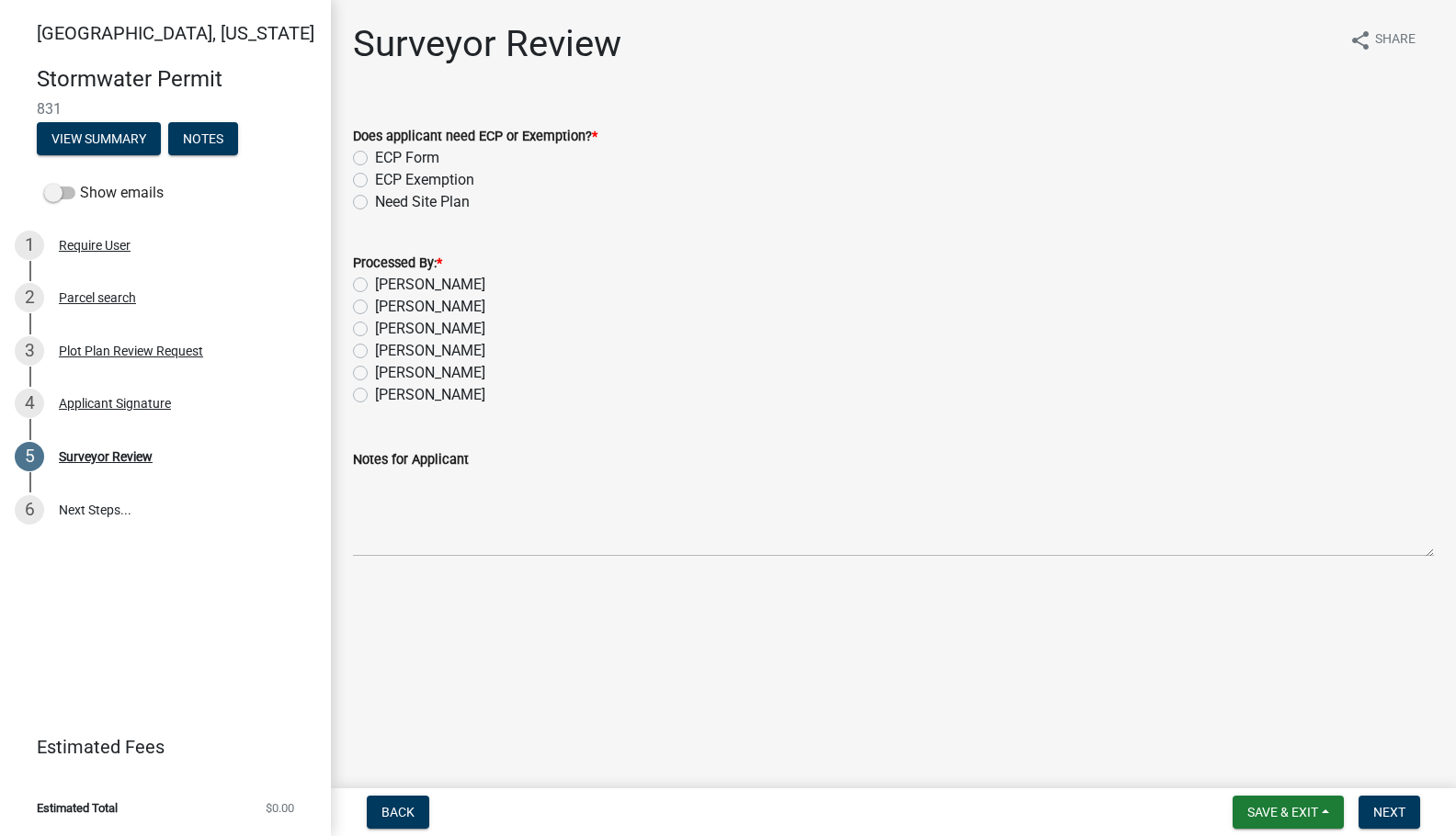
click at [430, 157] on label "ECP Form" at bounding box center [407, 159] width 64 height 22
click at [387, 157] on input "ECP Form" at bounding box center [381, 153] width 12 height 12
radio input "true"
click at [420, 279] on label "[PERSON_NAME]" at bounding box center [430, 285] width 110 height 22
click at [387, 279] on input "[PERSON_NAME]" at bounding box center [381, 279] width 12 height 12
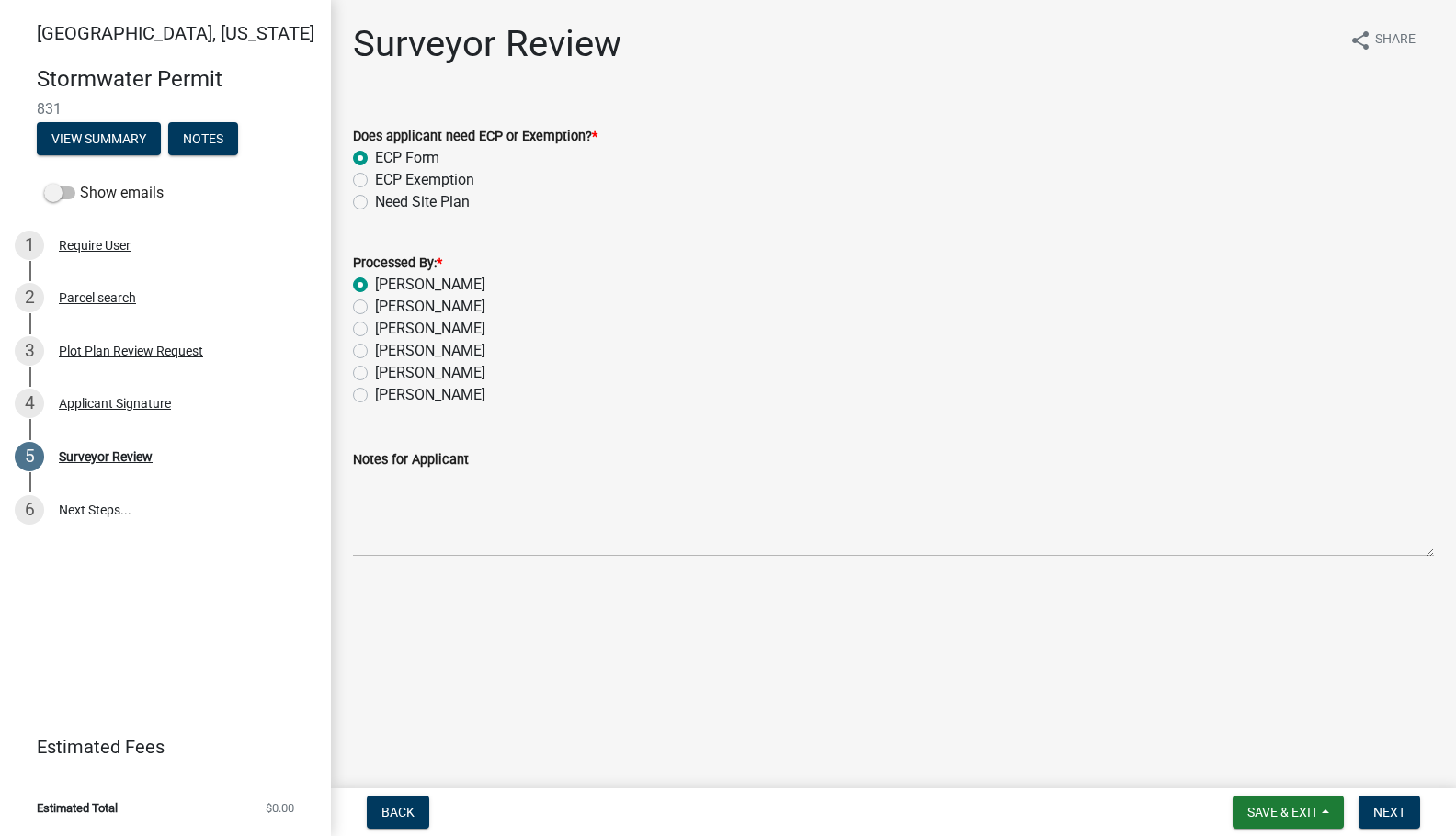
radio input "true"
click at [1393, 800] on button "Next" at bounding box center [1389, 812] width 62 height 33
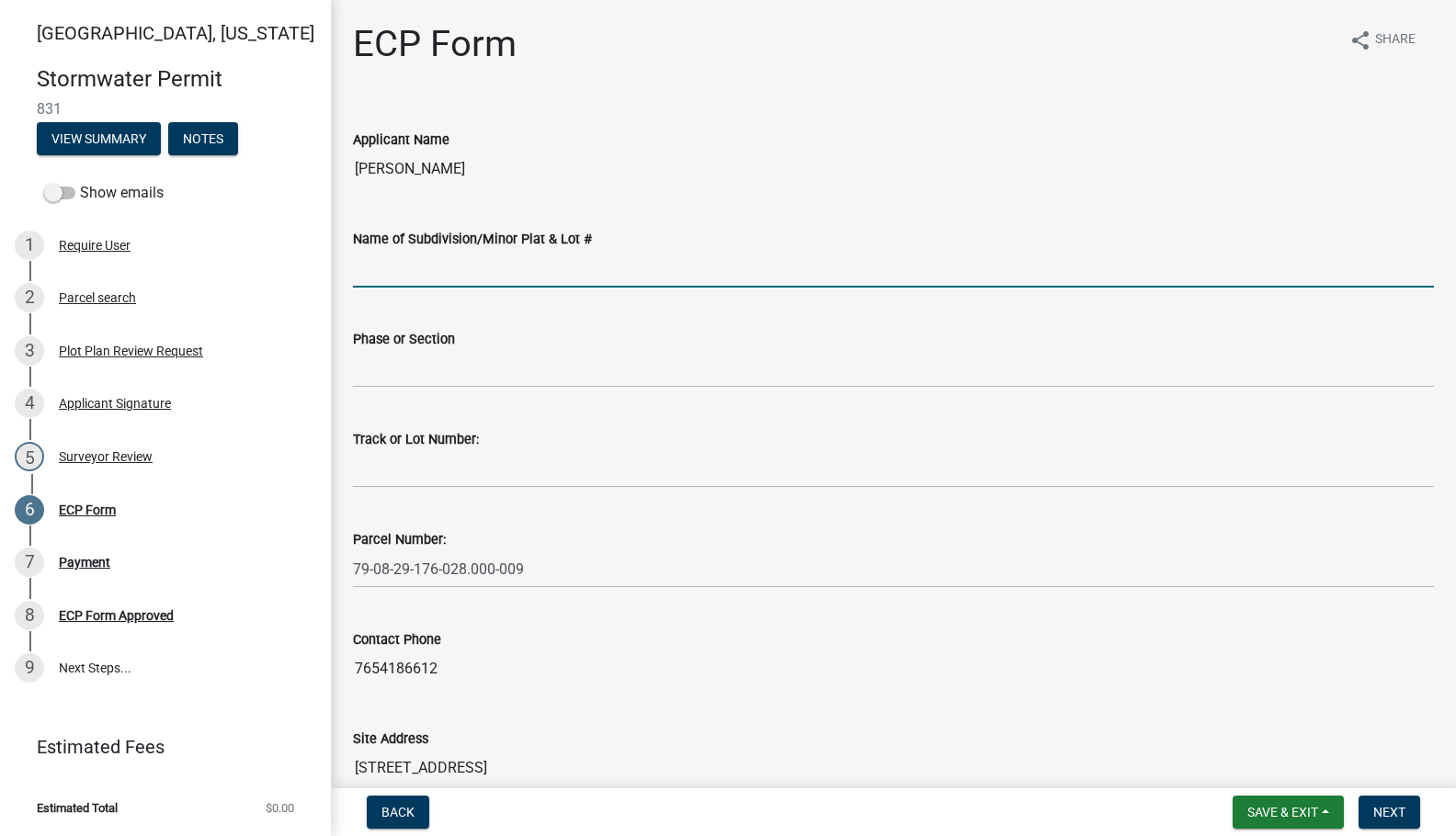
click at [590, 272] on input "Name of Subdivision/Minor Plat & Lot #" at bounding box center [893, 269] width 1081 height 37
type input "Barrington Lakes"
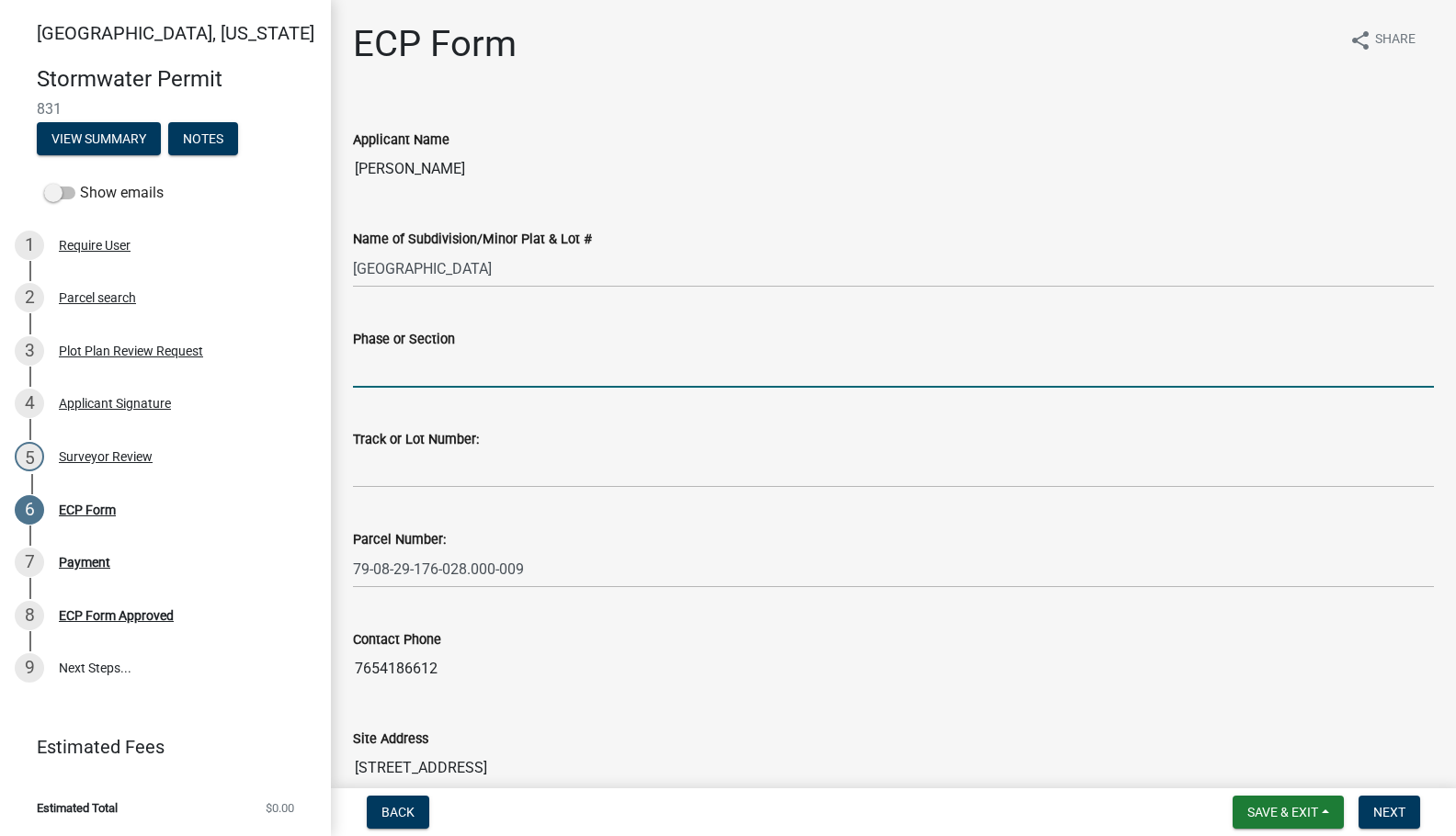
click at [453, 365] on input "Phase or Section" at bounding box center [893, 369] width 1081 height 37
click at [421, 377] on input "Phase or Section" at bounding box center [893, 369] width 1081 height 37
type input "2"
type input "Sec. 2"
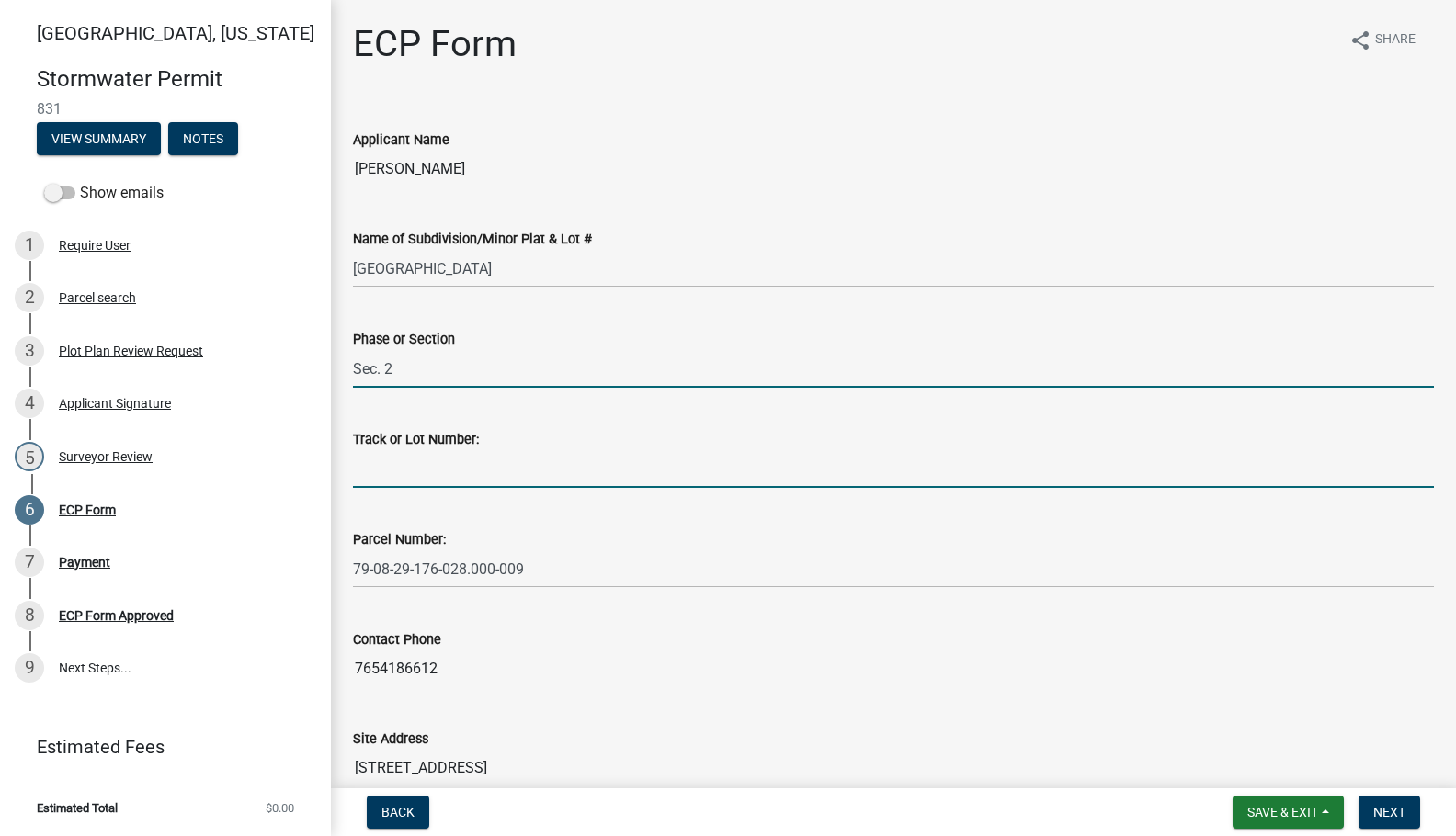
click at [401, 475] on input "Track or Lot Number:" at bounding box center [893, 469] width 1081 height 37
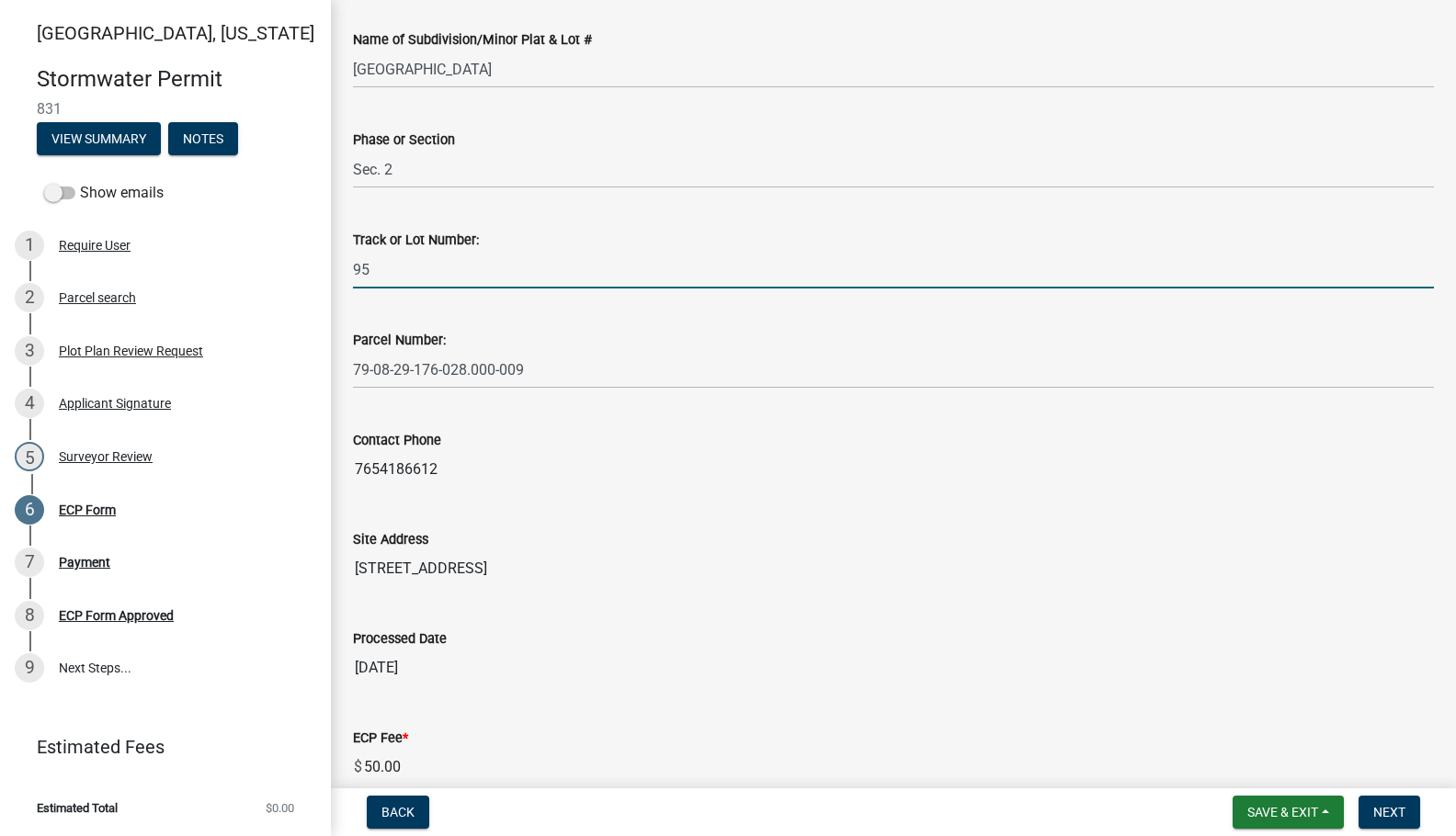
scroll to position [441, 0]
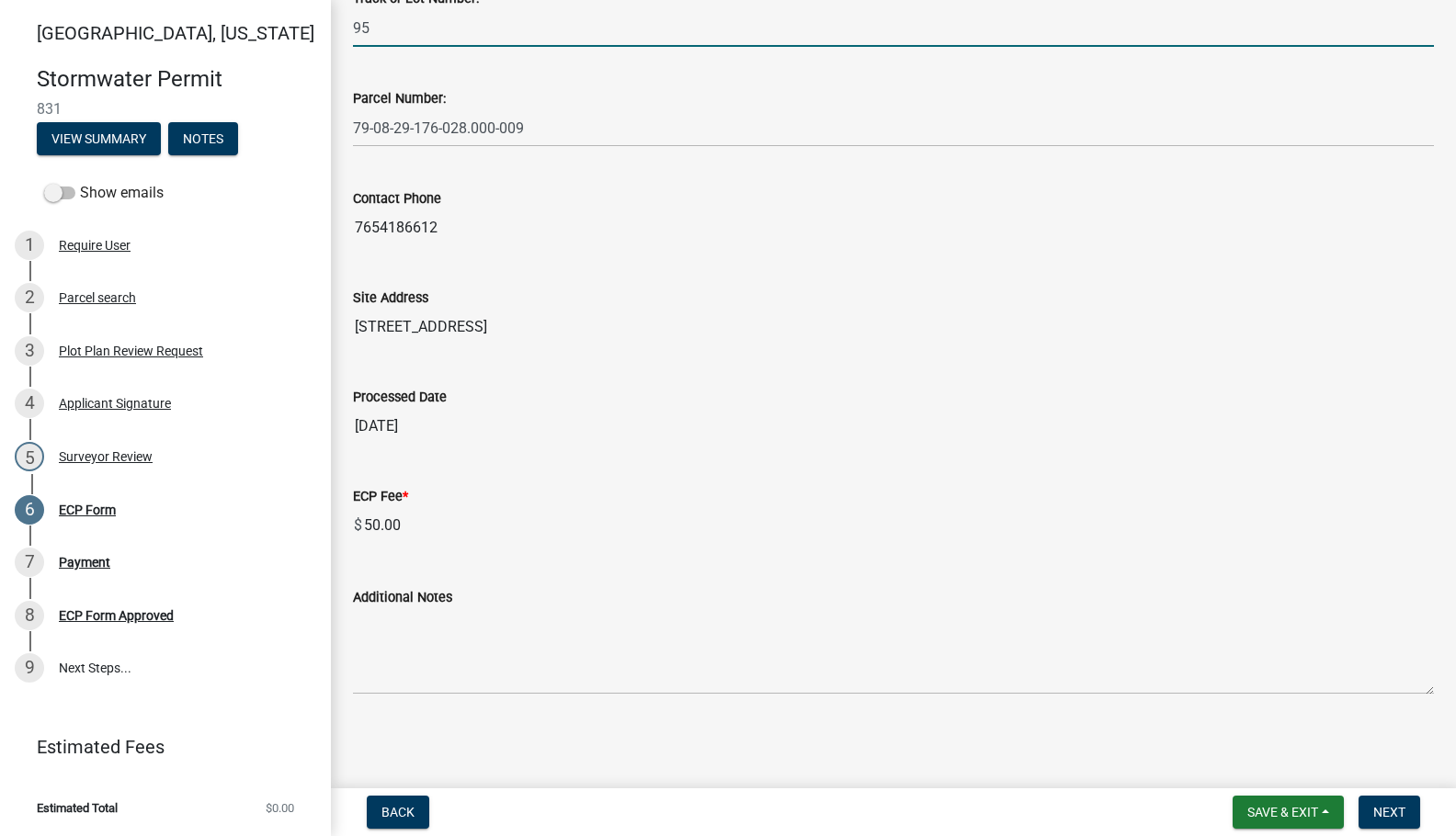
type input "95"
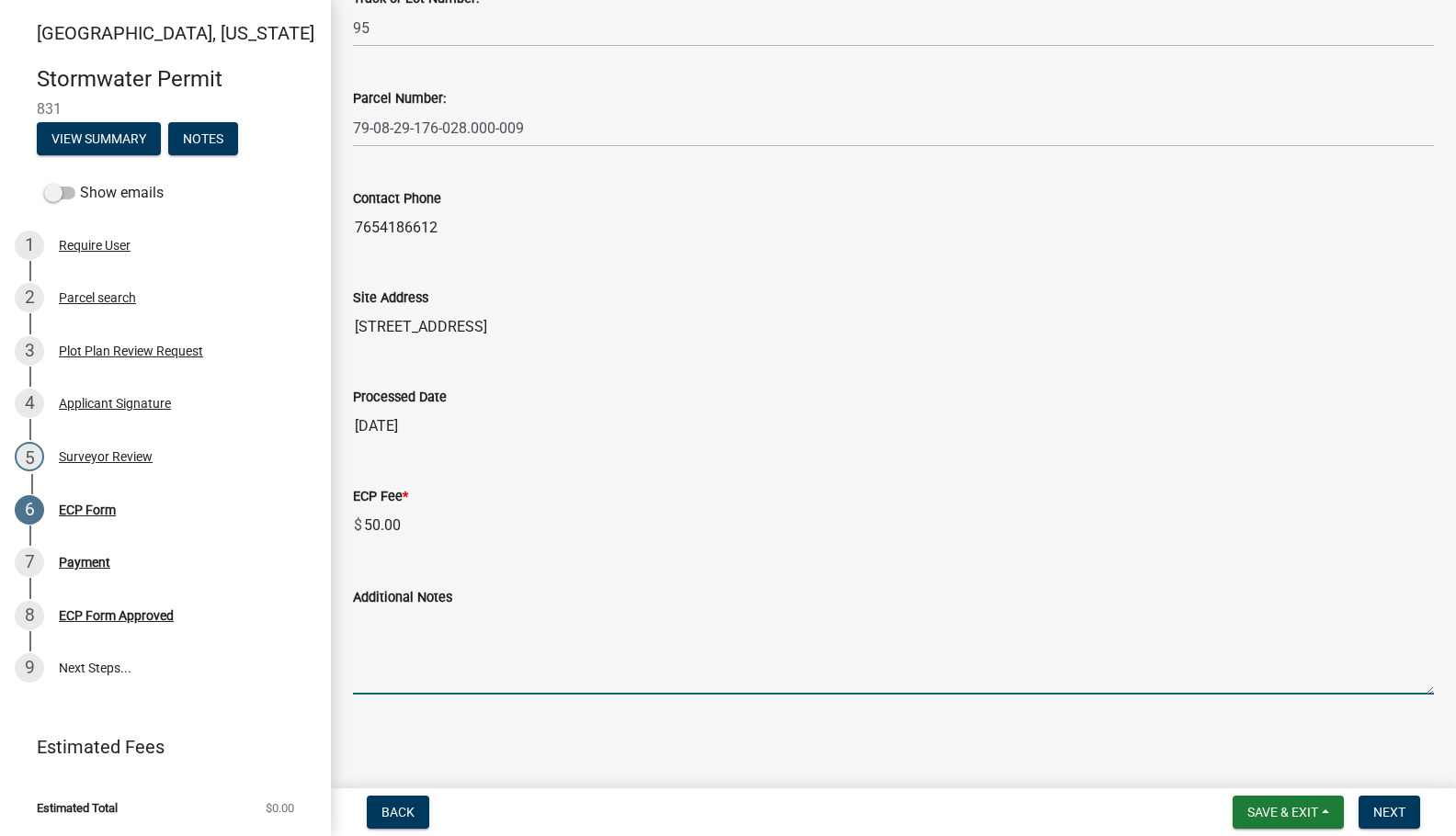
click at [389, 665] on textarea "Additional Notes" at bounding box center [893, 651] width 1081 height 87
click at [683, 725] on div "ECP Form share Share Applicant Name Shane Weist Name of Subdivision/Minor Plat …" at bounding box center [893, 153] width 1109 height 1145
click at [673, 681] on textarea "Additional Notes" at bounding box center [893, 651] width 1081 height 87
paste textarea "Install erosion control measures as shown on site plan. Keep streets clear of s…"
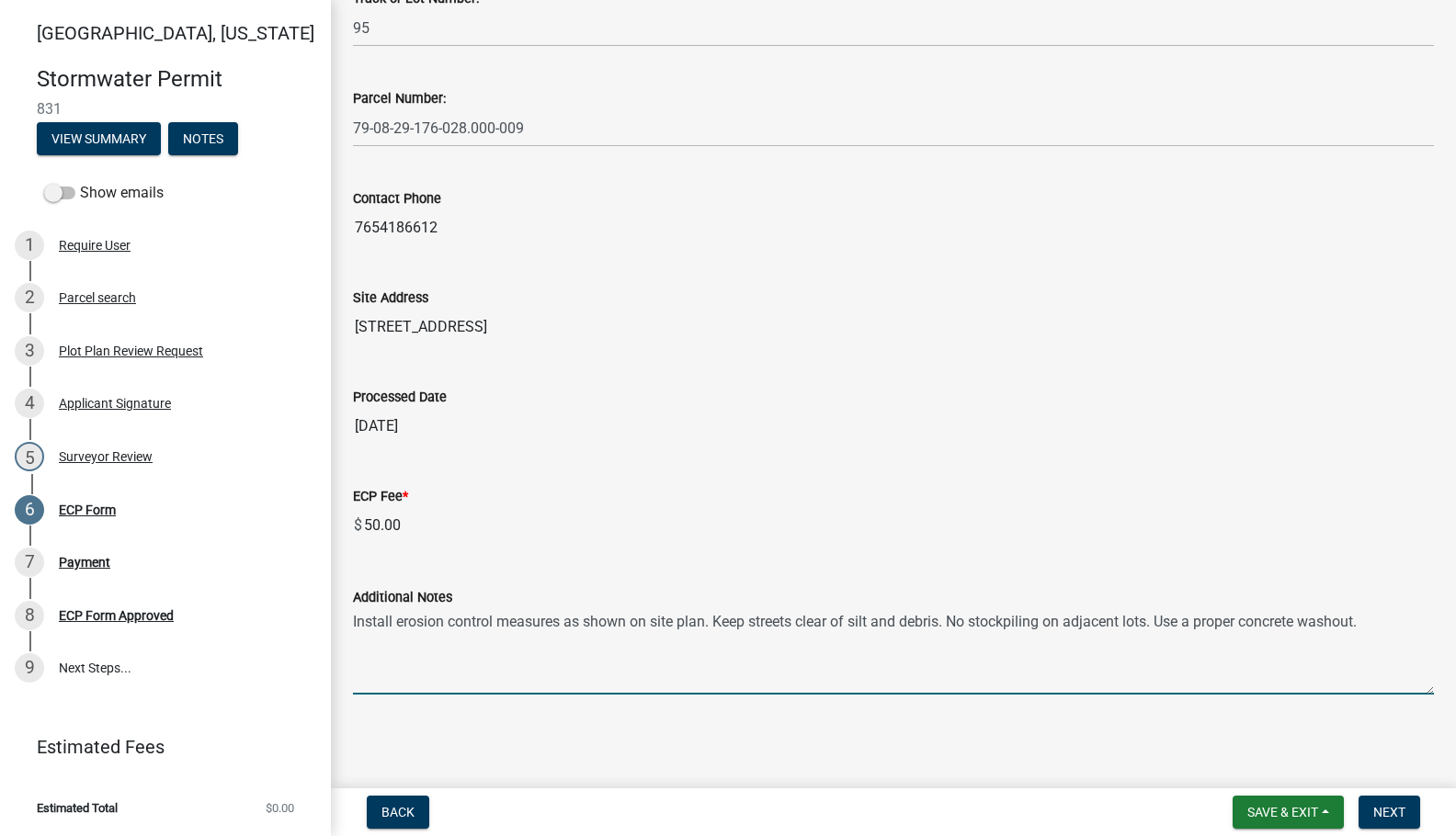
scroll to position [0, 0]
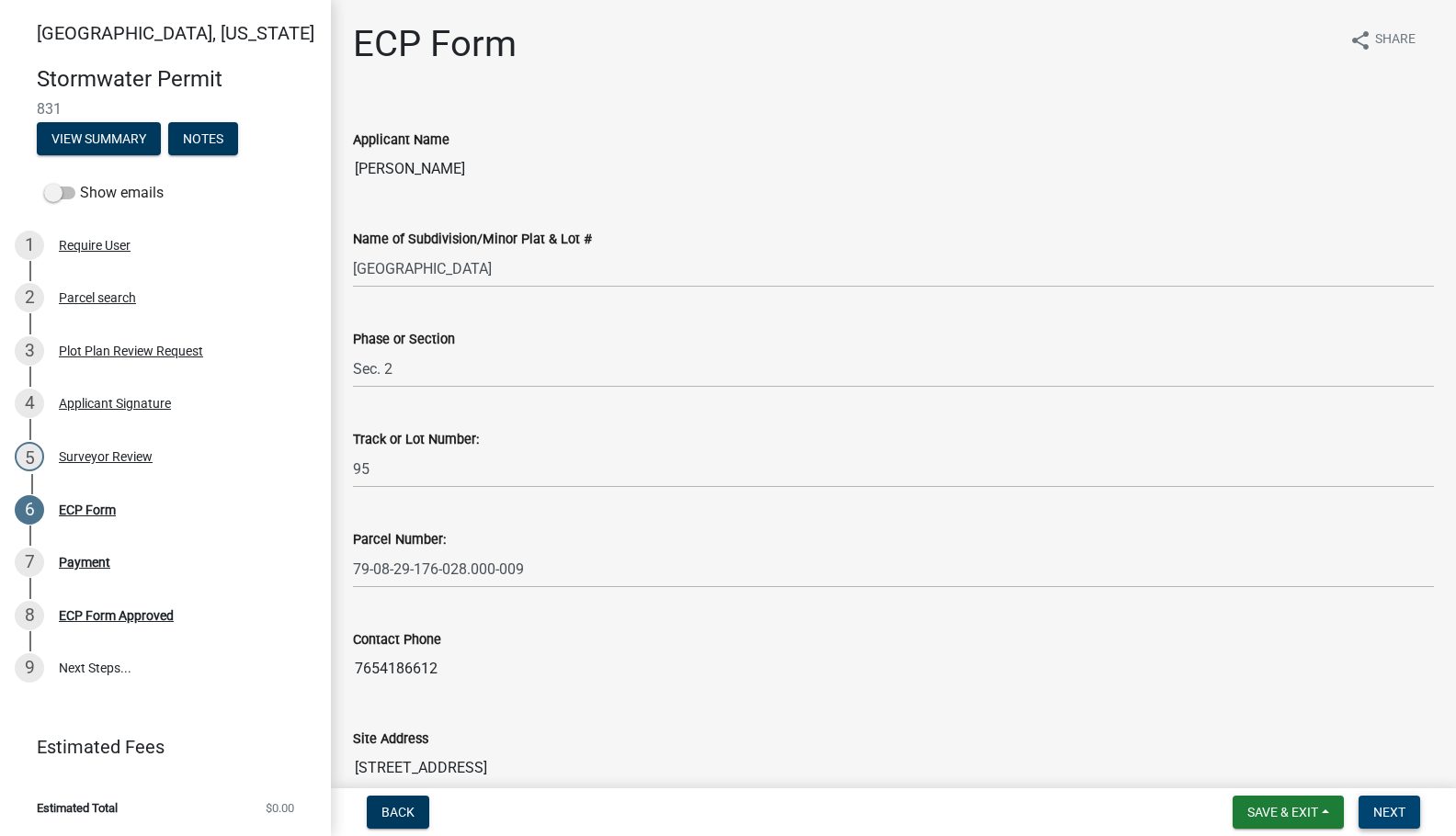
type textarea "Install erosion control measures as shown on site plan. Keep streets clear of s…"
click at [1389, 814] on span "Next" at bounding box center [1389, 813] width 32 height 15
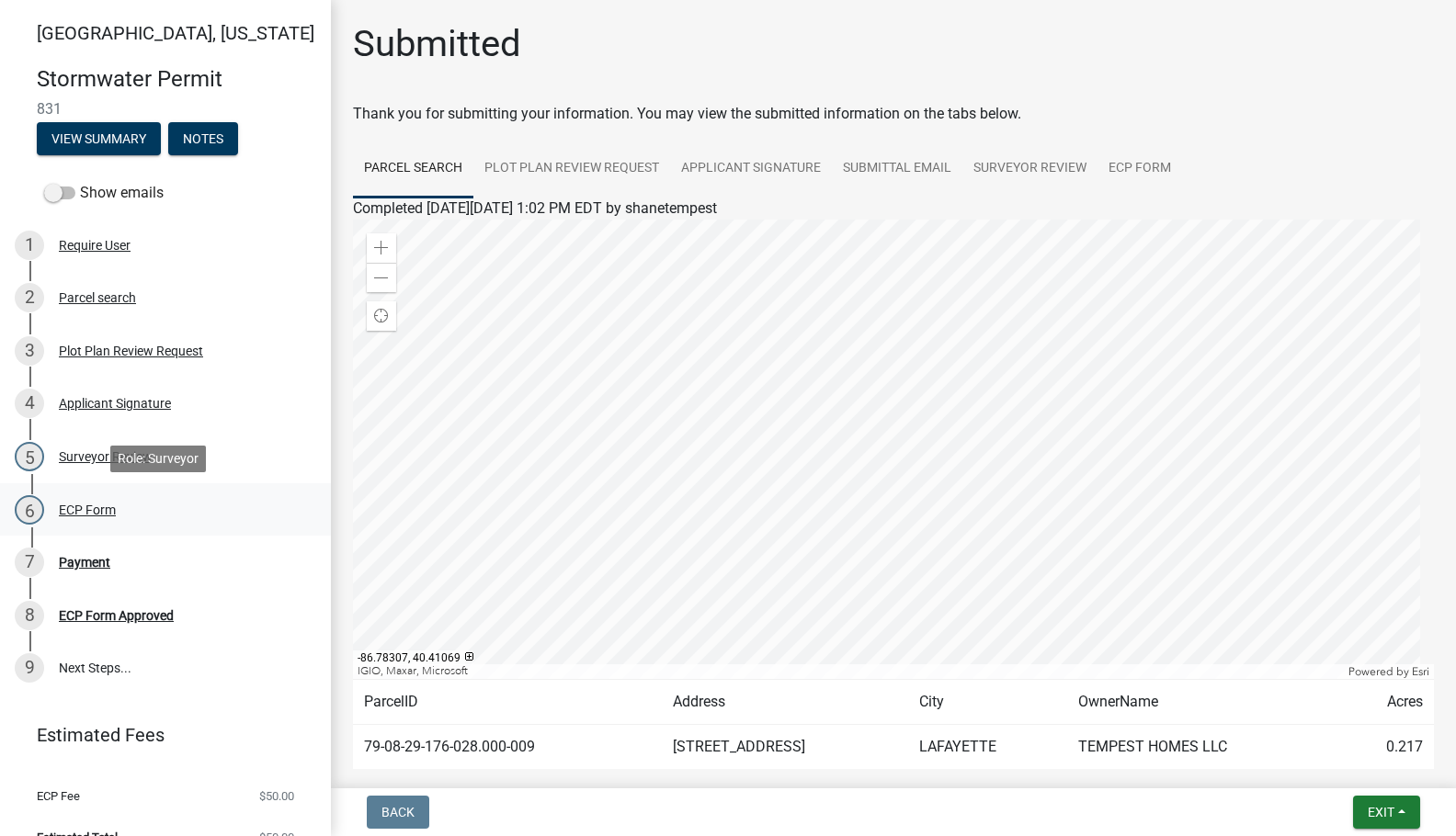
click at [101, 509] on div "ECP Form" at bounding box center [87, 510] width 57 height 13
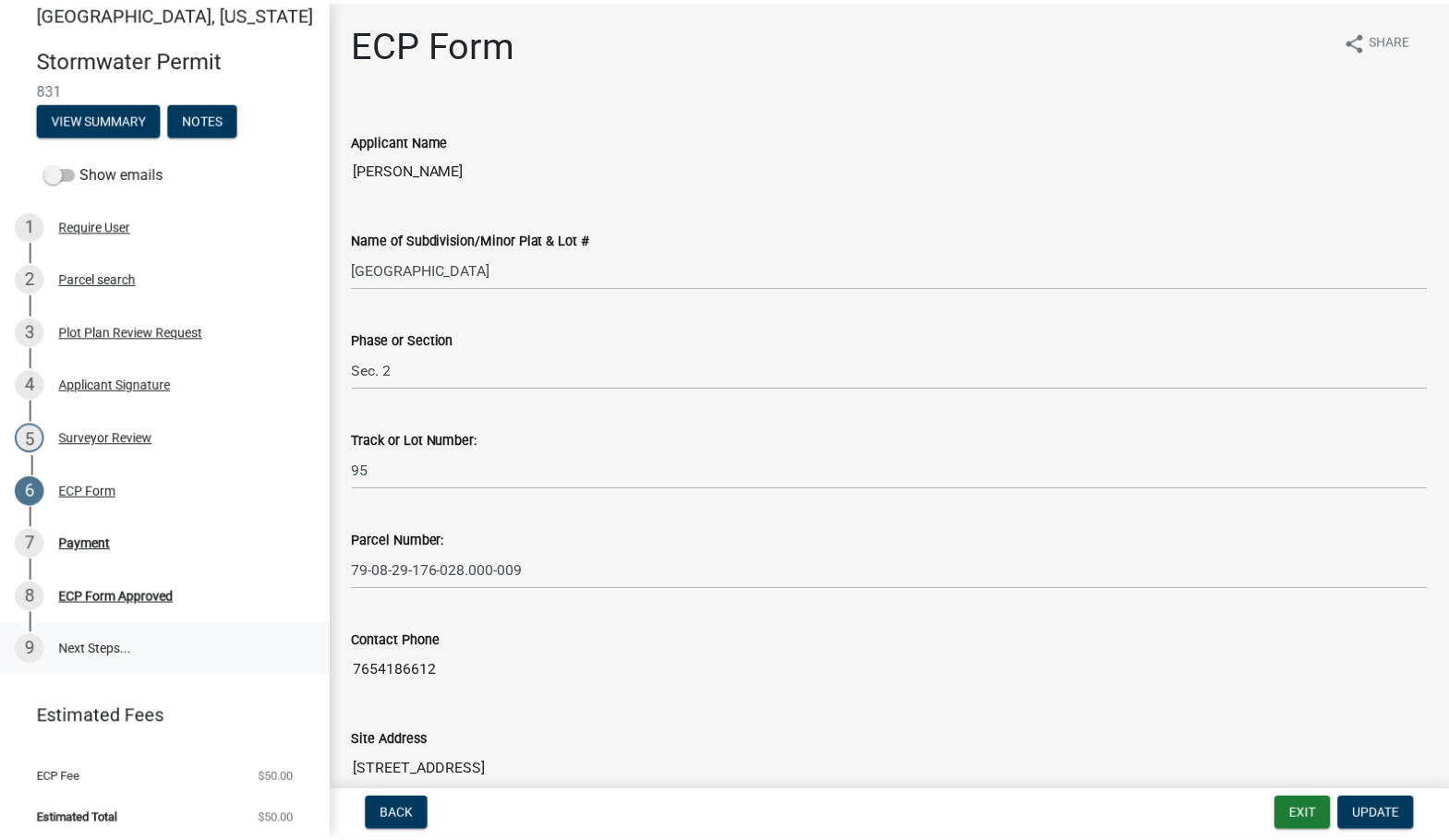
scroll to position [30, 0]
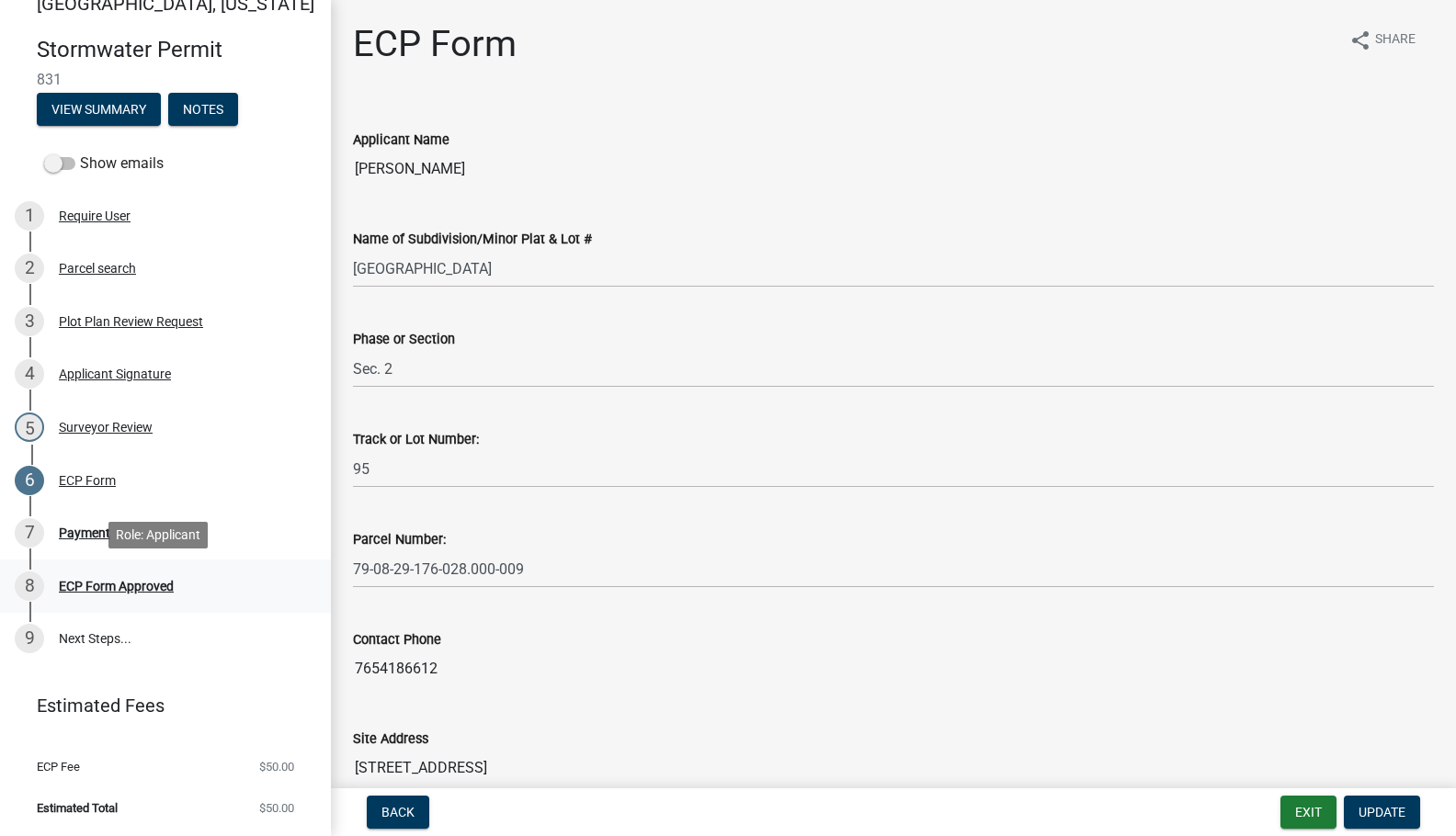
click at [101, 583] on div "ECP Form Approved" at bounding box center [116, 586] width 115 height 13
click at [85, 526] on div "Payment" at bounding box center [84, 533] width 51 height 13
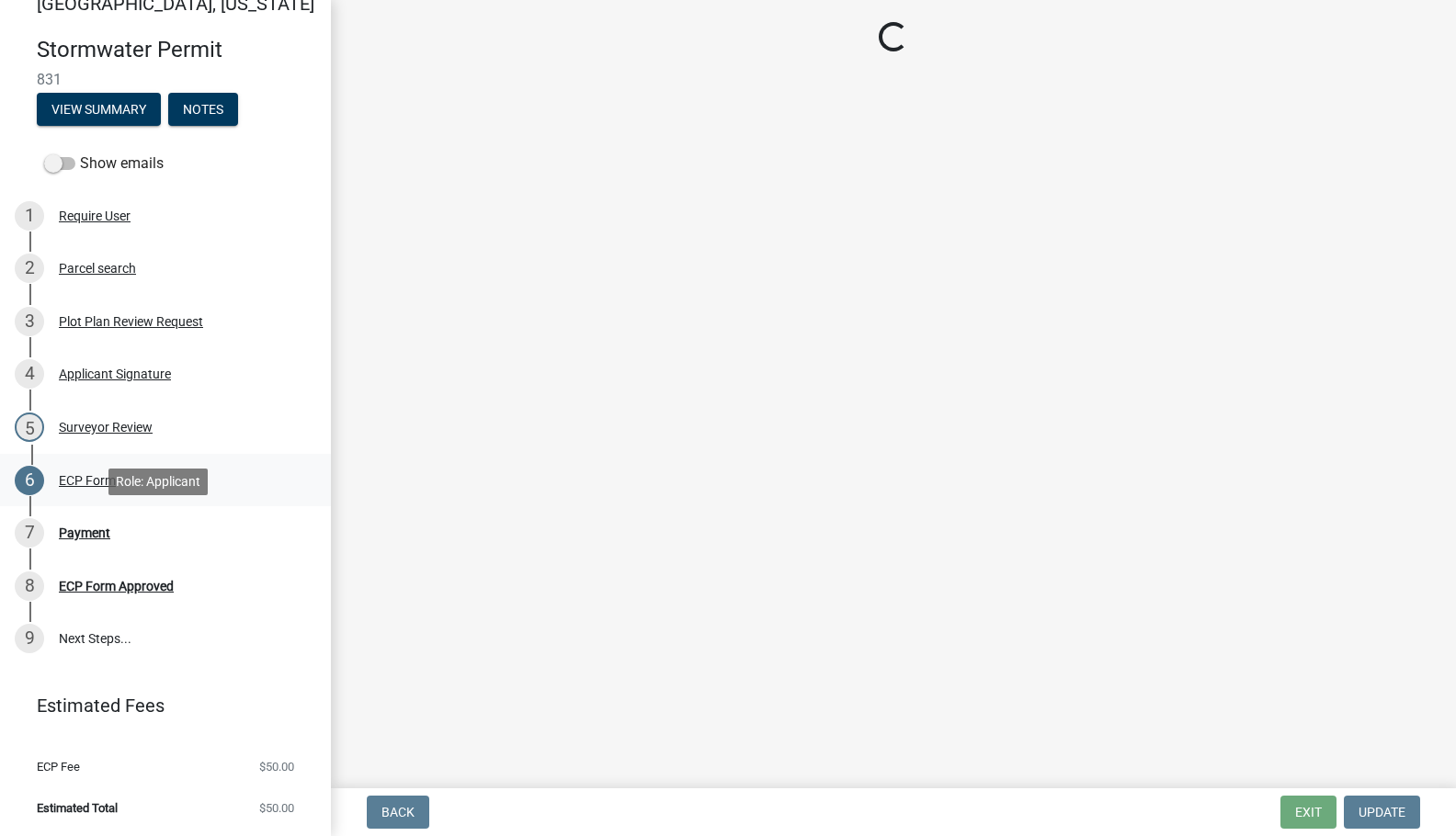
select select "3: 3"
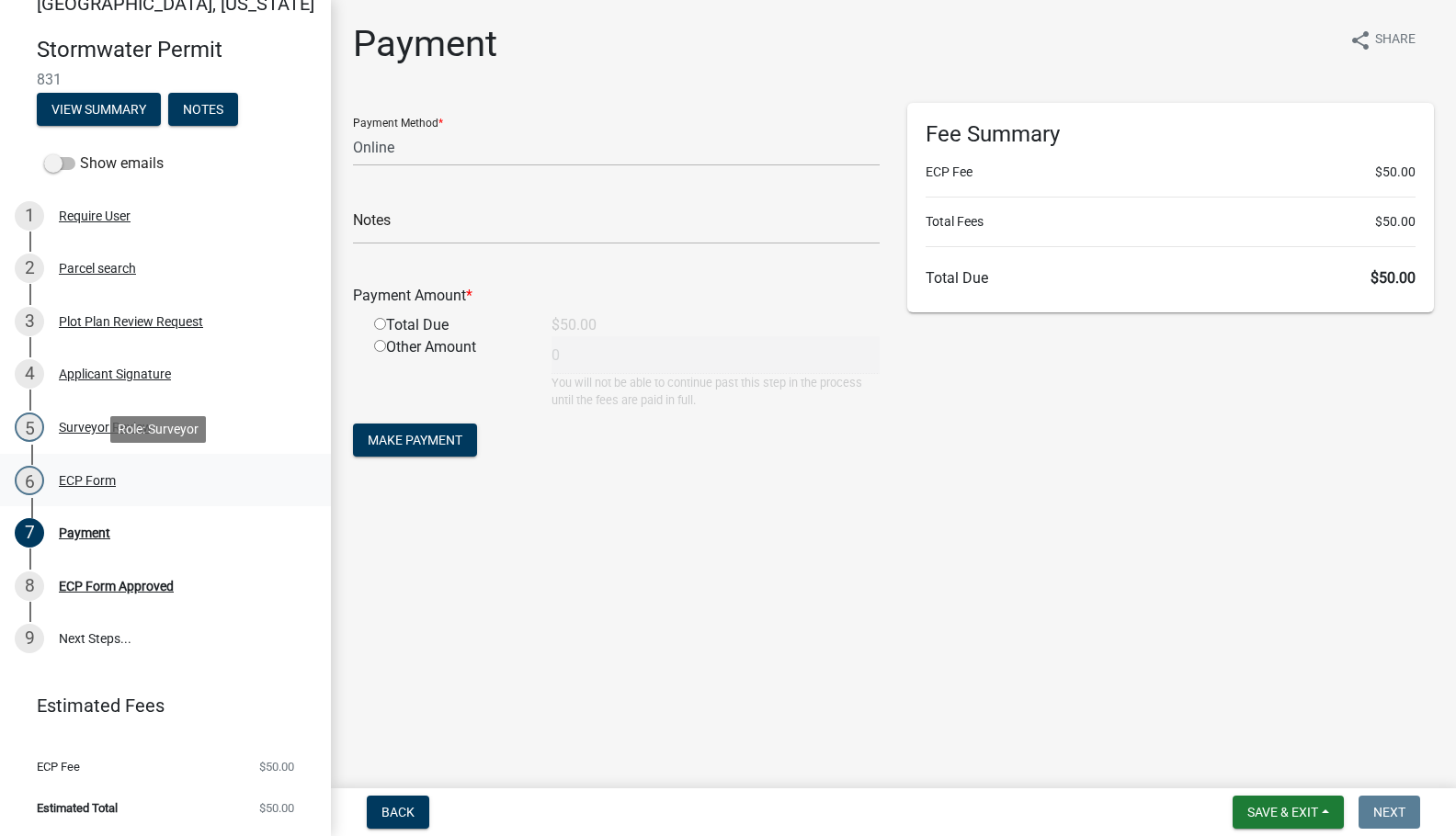
click at [103, 480] on div "ECP Form" at bounding box center [87, 481] width 57 height 13
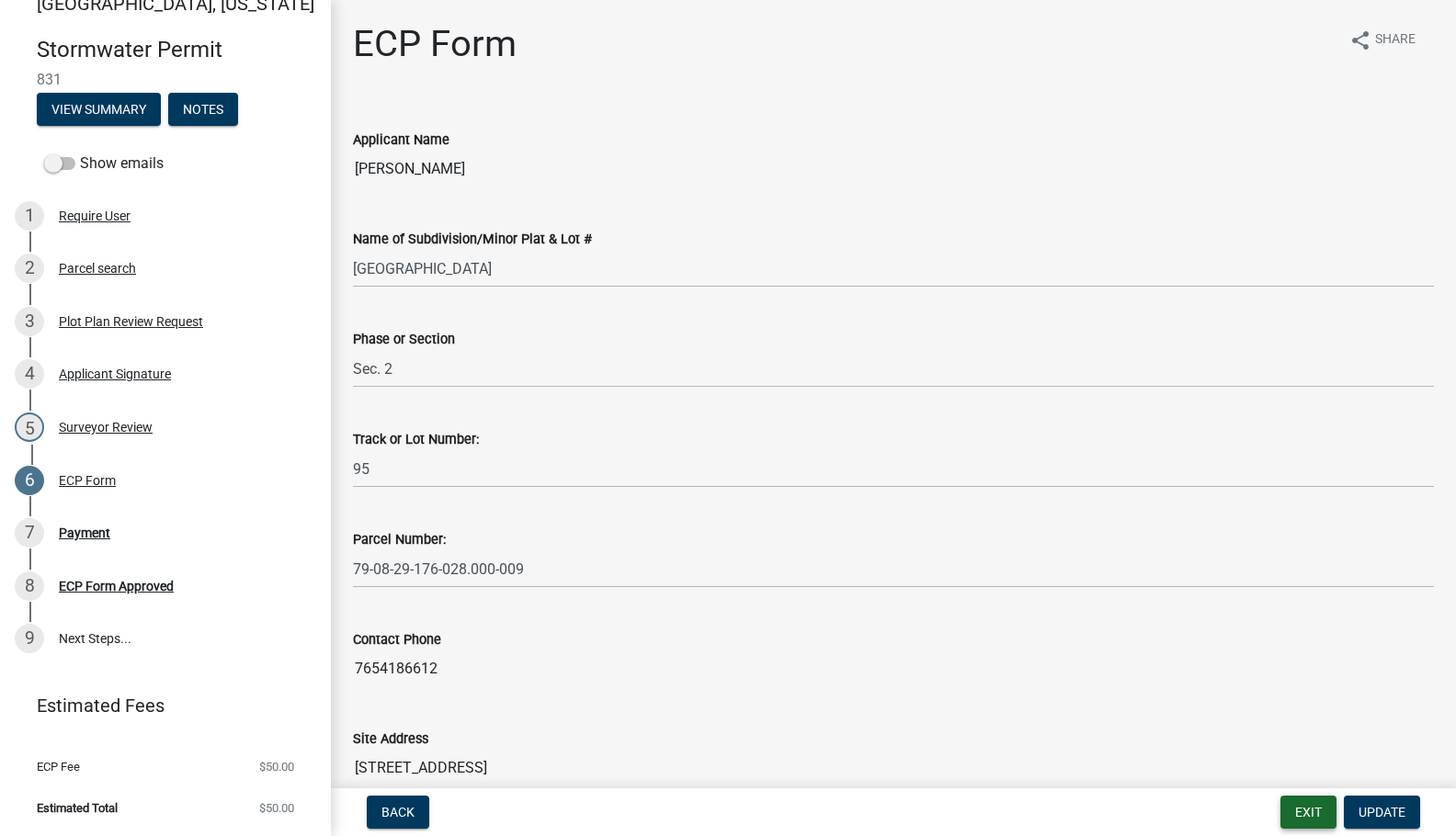
click at [1295, 812] on button "Exit" at bounding box center [1309, 812] width 56 height 33
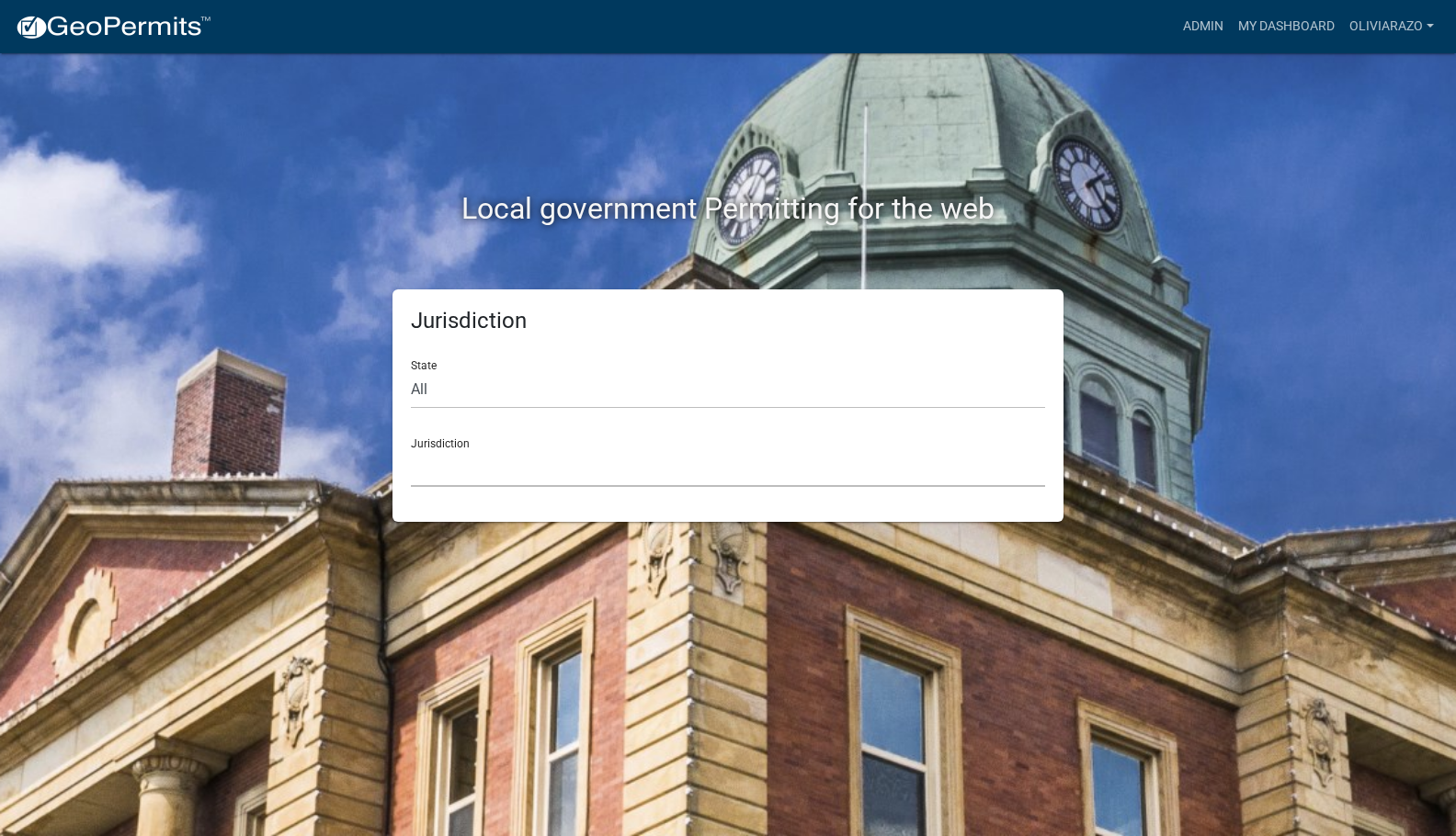
click at [596, 474] on select "[GEOGRAPHIC_DATA], [US_STATE] [GEOGRAPHIC_DATA], [US_STATE][PERSON_NAME][GEOGRA…" at bounding box center [727, 468] width 634 height 37
